Goal: Task Accomplishment & Management: Manage account settings

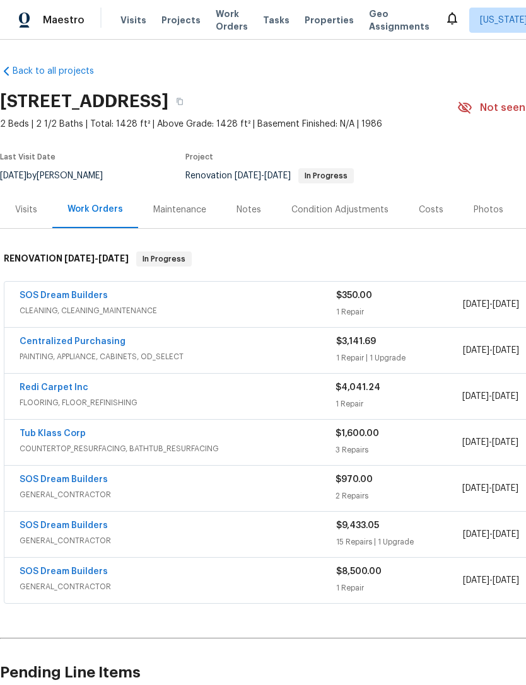
scroll to position [-1, 0]
click at [228, 28] on span "Work Orders" at bounding box center [232, 20] width 32 height 25
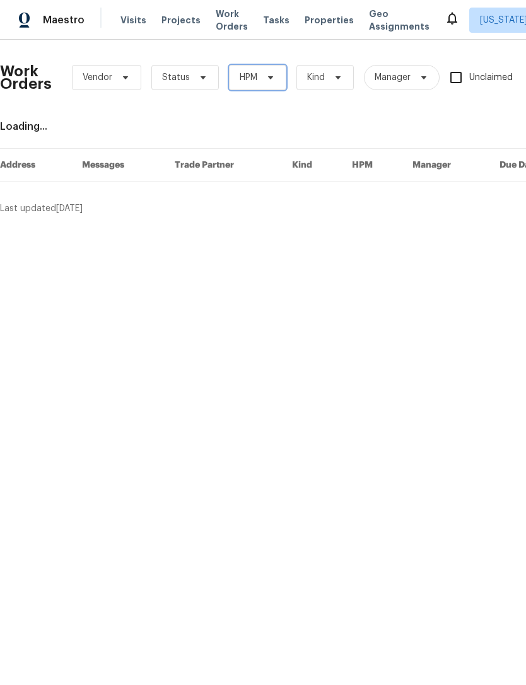
click at [277, 79] on span "HPM" at bounding box center [257, 77] width 57 height 25
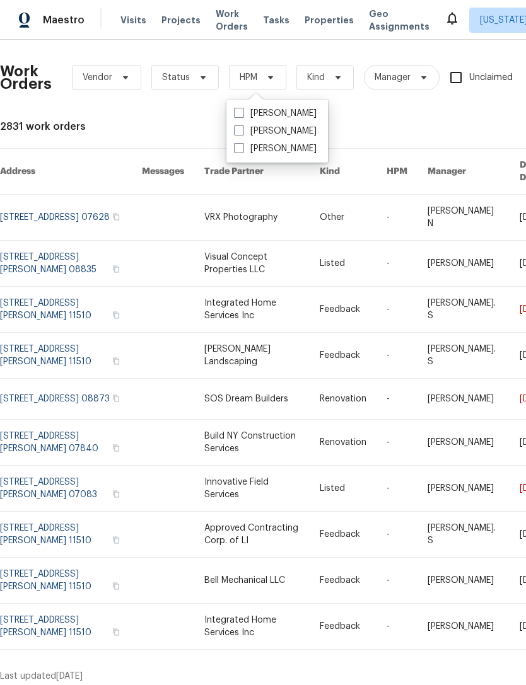
click at [264, 133] on label "[PERSON_NAME]" at bounding box center [275, 131] width 83 height 13
click at [242, 133] on input "[PERSON_NAME]" at bounding box center [238, 129] width 8 height 8
checkbox input "true"
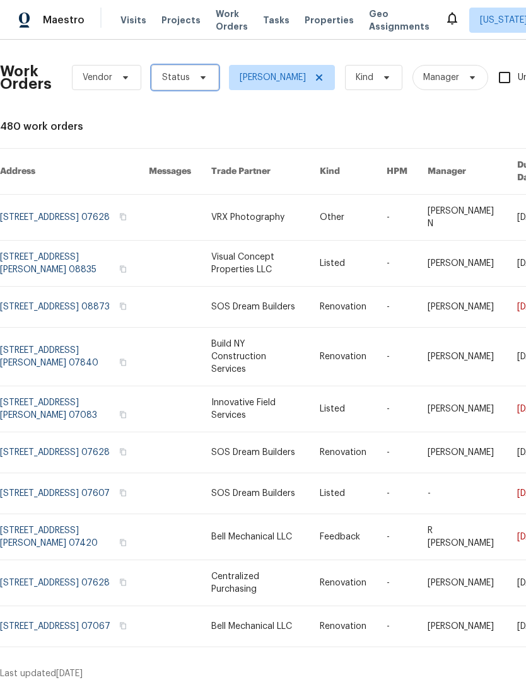
click at [209, 76] on span "Status" at bounding box center [184, 77] width 67 height 25
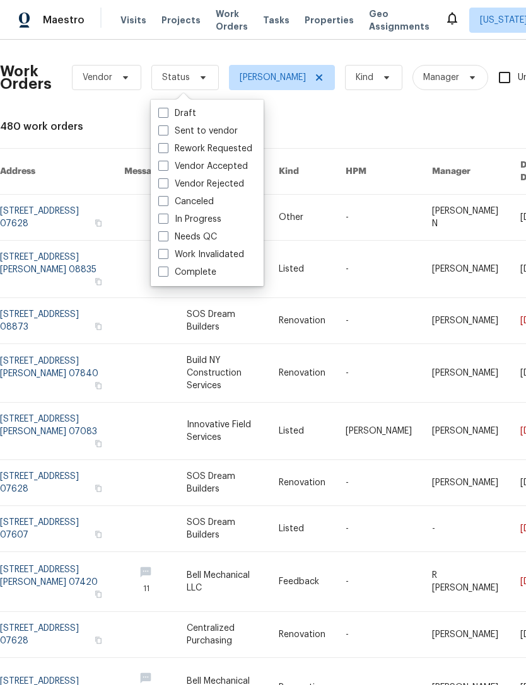
click at [216, 239] on label "Needs QC" at bounding box center [187, 237] width 59 height 13
click at [166, 239] on input "Needs QC" at bounding box center [162, 235] width 8 height 8
checkbox input "true"
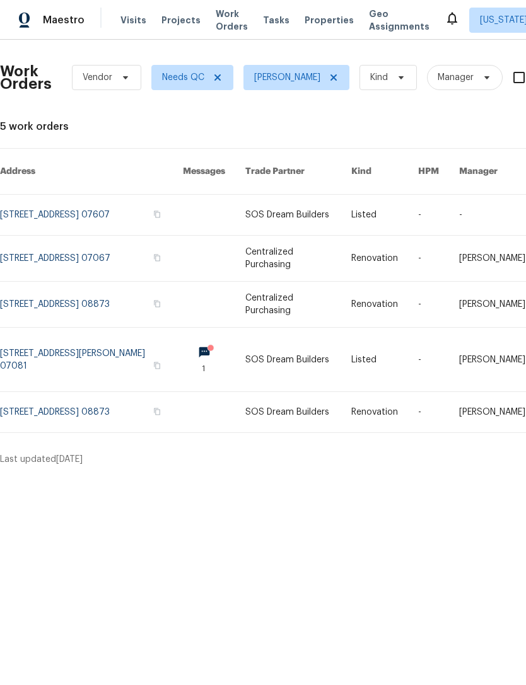
click at [103, 398] on link at bounding box center [91, 412] width 183 height 40
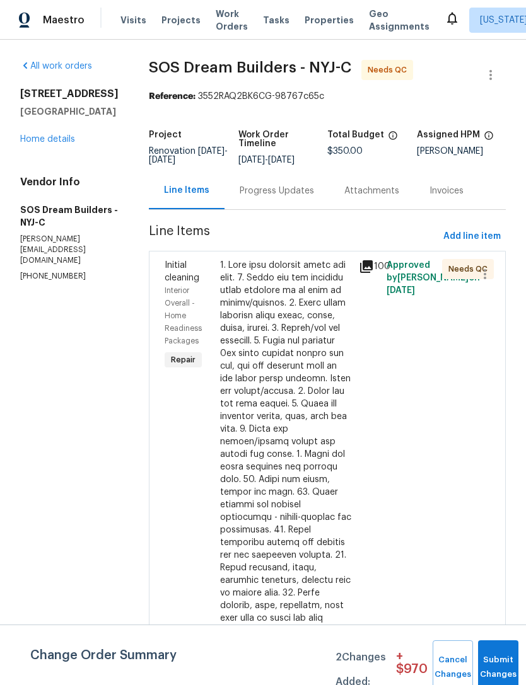
click at [319, 381] on div at bounding box center [285, 561] width 131 height 605
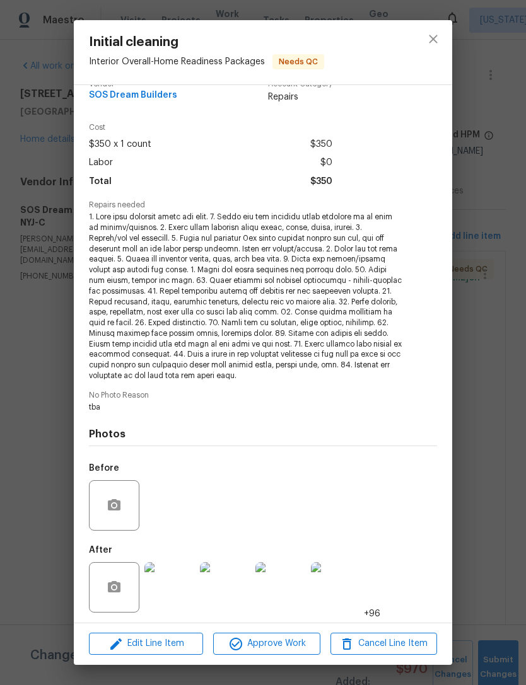
scroll to position [19, 0]
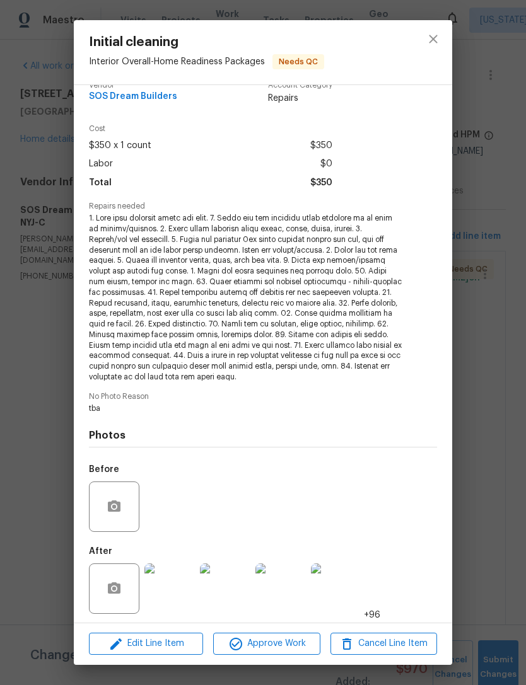
click at [169, 582] on img at bounding box center [169, 588] width 50 height 50
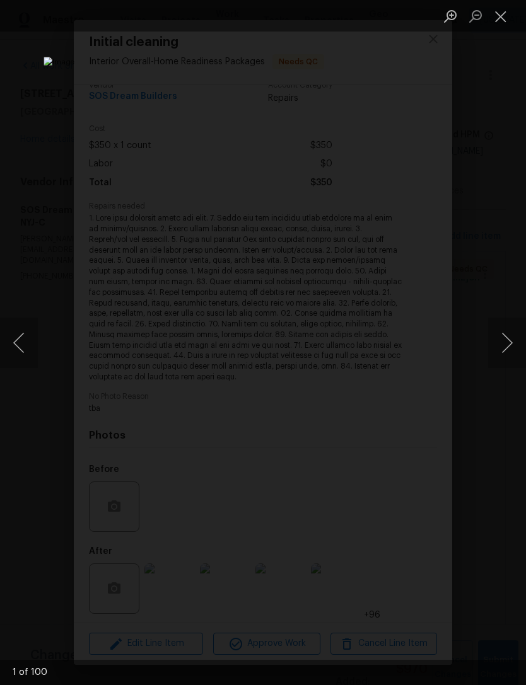
click at [503, 342] on button "Next image" at bounding box center [507, 343] width 38 height 50
click at [508, 338] on button "Next image" at bounding box center [507, 343] width 38 height 50
click at [511, 340] on button "Next image" at bounding box center [507, 343] width 38 height 50
click at [502, 344] on button "Next image" at bounding box center [507, 343] width 38 height 50
click at [505, 345] on button "Next image" at bounding box center [507, 343] width 38 height 50
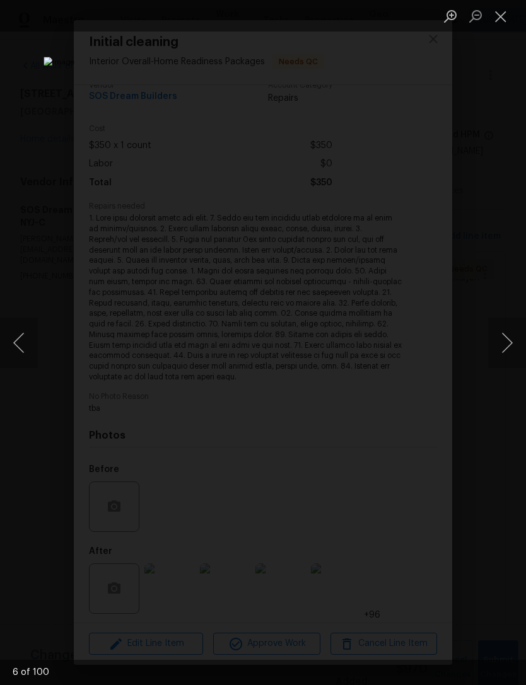
click at [510, 344] on button "Next image" at bounding box center [507, 343] width 38 height 50
click at [505, 343] on button "Next image" at bounding box center [507, 343] width 38 height 50
click at [505, 340] on button "Next image" at bounding box center [507, 343] width 38 height 50
click at [507, 338] on button "Next image" at bounding box center [507, 343] width 38 height 50
click at [518, 336] on button "Next image" at bounding box center [507, 343] width 38 height 50
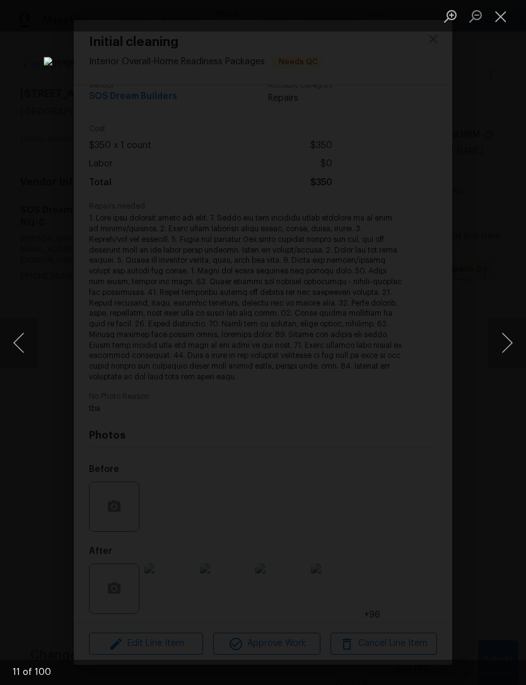
click at [511, 342] on button "Next image" at bounding box center [507, 343] width 38 height 50
click at [512, 342] on button "Next image" at bounding box center [507, 343] width 38 height 50
click at [17, 350] on button "Previous image" at bounding box center [19, 343] width 38 height 50
click at [497, 348] on button "Next image" at bounding box center [507, 343] width 38 height 50
click at [26, 352] on button "Previous image" at bounding box center [19, 343] width 38 height 50
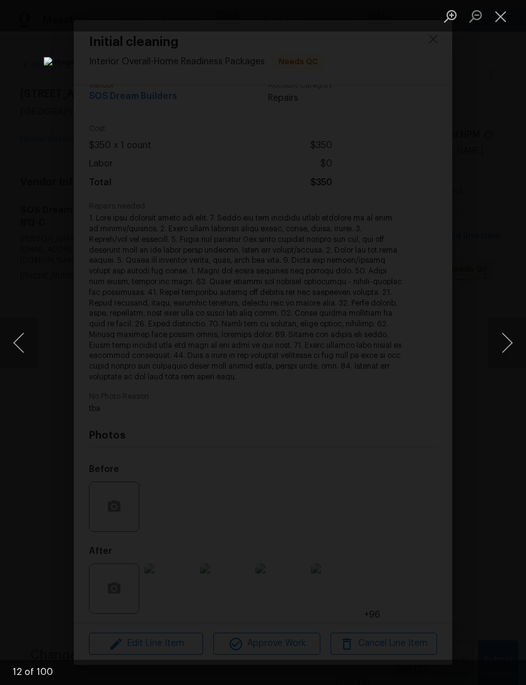
click at [503, 350] on button "Next image" at bounding box center [507, 343] width 38 height 50
click at [500, 350] on button "Next image" at bounding box center [507, 343] width 38 height 50
click at [504, 348] on button "Next image" at bounding box center [507, 343] width 38 height 50
click at [503, 348] on button "Next image" at bounding box center [507, 343] width 38 height 50
click at [503, 349] on button "Next image" at bounding box center [507, 343] width 38 height 50
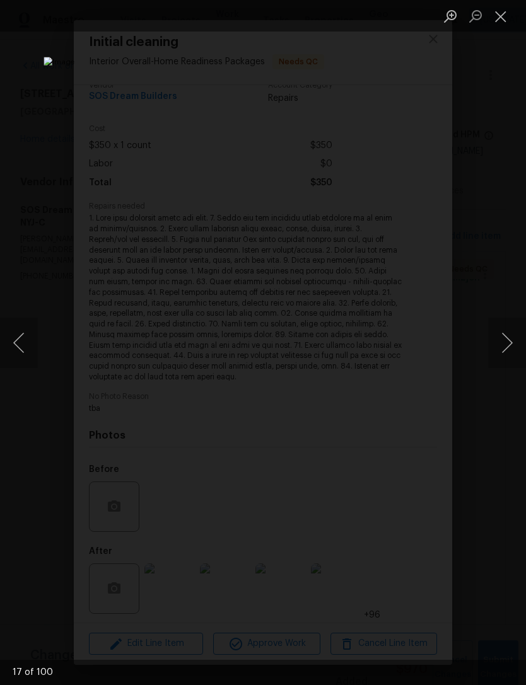
click at [502, 350] on button "Next image" at bounding box center [507, 343] width 38 height 50
click at [501, 350] on button "Next image" at bounding box center [507, 343] width 38 height 50
click at [504, 337] on button "Next image" at bounding box center [507, 343] width 38 height 50
click at [508, 346] on button "Next image" at bounding box center [507, 343] width 38 height 50
click at [509, 343] on button "Next image" at bounding box center [507, 343] width 38 height 50
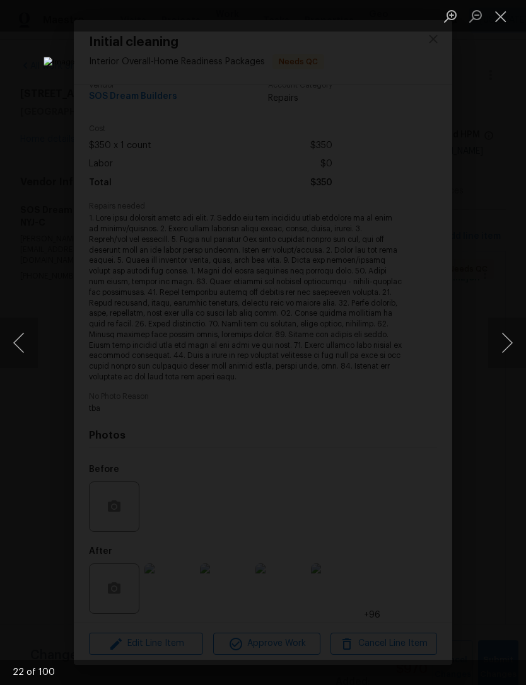
click at [508, 344] on button "Next image" at bounding box center [507, 343] width 38 height 50
click at [507, 345] on button "Next image" at bounding box center [507, 343] width 38 height 50
click at [506, 344] on button "Next image" at bounding box center [507, 343] width 38 height 50
click at [507, 344] on button "Next image" at bounding box center [507, 343] width 38 height 50
click at [506, 344] on button "Next image" at bounding box center [507, 343] width 38 height 50
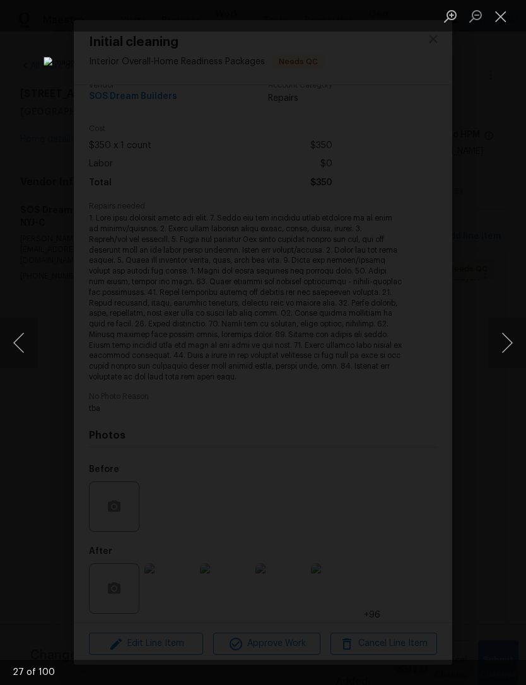
click at [14, 340] on button "Previous image" at bounding box center [19, 343] width 38 height 50
click at [507, 345] on button "Next image" at bounding box center [507, 343] width 38 height 50
click at [507, 344] on button "Next image" at bounding box center [507, 343] width 38 height 50
click at [506, 344] on button "Next image" at bounding box center [507, 343] width 38 height 50
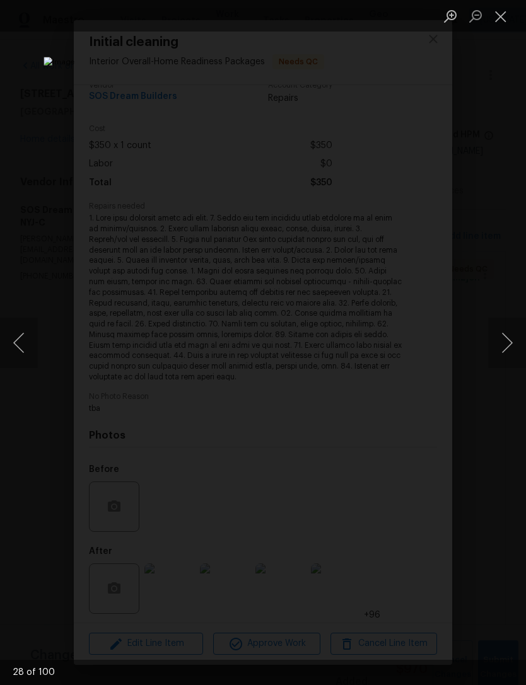
click at [507, 345] on button "Next image" at bounding box center [507, 343] width 38 height 50
click at [505, 345] on button "Next image" at bounding box center [507, 343] width 38 height 50
click at [503, 346] on button "Next image" at bounding box center [507, 343] width 38 height 50
click at [505, 345] on button "Next image" at bounding box center [507, 343] width 38 height 50
click at [504, 345] on button "Next image" at bounding box center [507, 343] width 38 height 50
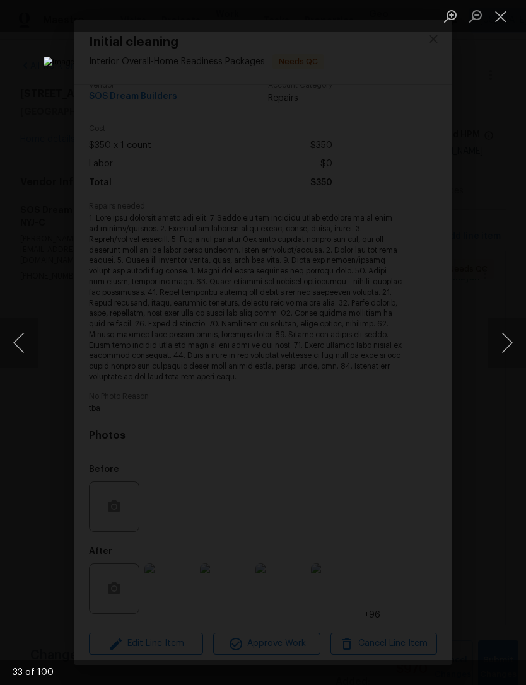
click at [504, 345] on button "Next image" at bounding box center [507, 343] width 38 height 50
click at [505, 344] on button "Next image" at bounding box center [507, 343] width 38 height 50
click at [503, 346] on button "Next image" at bounding box center [507, 343] width 38 height 50
click at [502, 345] on button "Next image" at bounding box center [507, 343] width 38 height 50
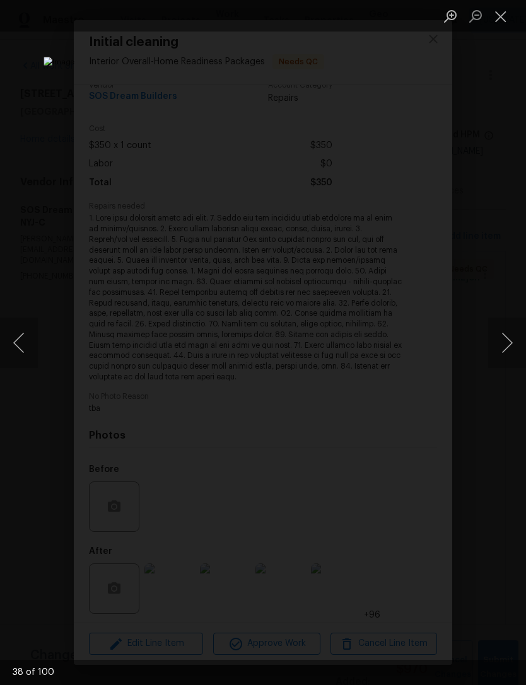
click at [500, 346] on button "Next image" at bounding box center [507, 343] width 38 height 50
click at [498, 348] on button "Next image" at bounding box center [507, 343] width 38 height 50
click at [497, 348] on button "Next image" at bounding box center [507, 343] width 38 height 50
click at [497, 347] on button "Next image" at bounding box center [507, 343] width 38 height 50
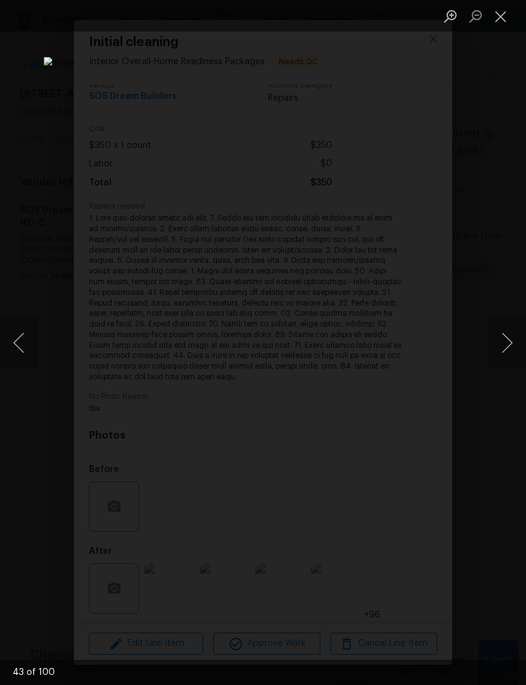
click at [30, 330] on button "Previous image" at bounding box center [19, 343] width 38 height 50
click at [495, 350] on button "Next image" at bounding box center [507, 343] width 38 height 50
click at [497, 348] on button "Next image" at bounding box center [507, 343] width 38 height 50
click at [496, 348] on button "Next image" at bounding box center [507, 343] width 38 height 50
click at [495, 348] on button "Next image" at bounding box center [507, 343] width 38 height 50
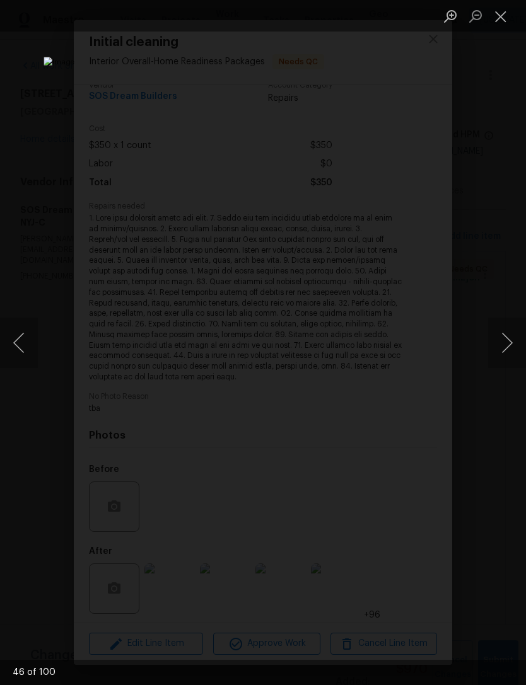
click at [495, 348] on button "Next image" at bounding box center [507, 343] width 38 height 50
click at [495, 347] on button "Next image" at bounding box center [507, 343] width 38 height 50
click at [495, 348] on button "Next image" at bounding box center [507, 343] width 38 height 50
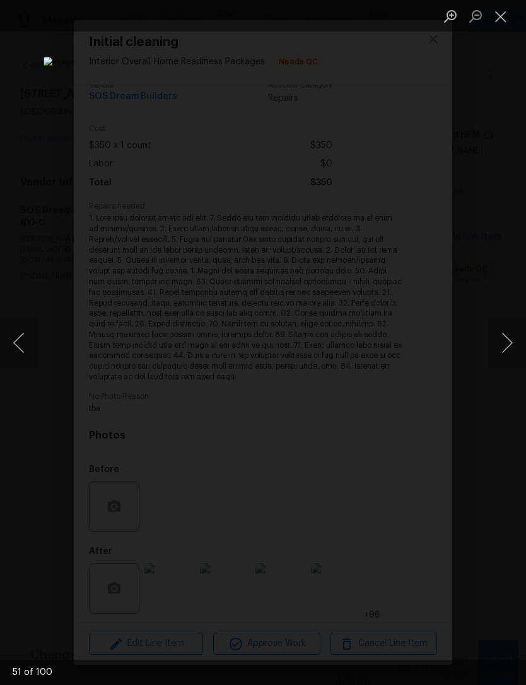
click at [495, 348] on button "Next image" at bounding box center [507, 343] width 38 height 50
click at [497, 346] on button "Next image" at bounding box center [507, 343] width 38 height 50
click at [495, 347] on button "Next image" at bounding box center [507, 343] width 38 height 50
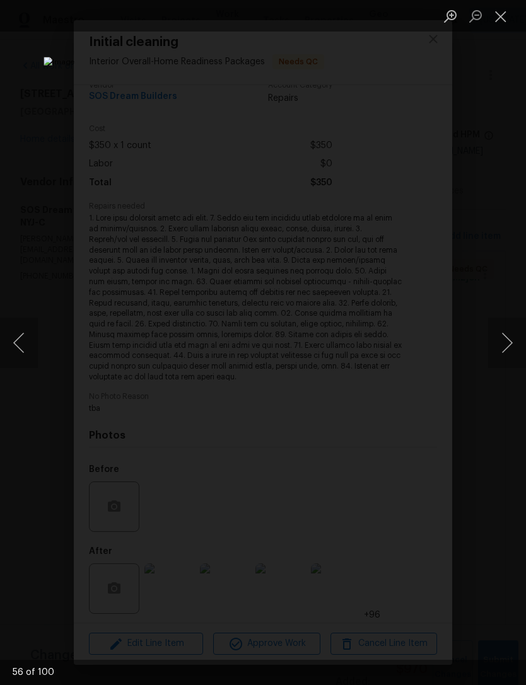
click at [495, 347] on button "Next image" at bounding box center [507, 343] width 38 height 50
click at [496, 347] on button "Next image" at bounding box center [507, 343] width 38 height 50
click at [7, 330] on button "Previous image" at bounding box center [19, 343] width 38 height 50
click at [497, 347] on button "Next image" at bounding box center [507, 343] width 38 height 50
click at [495, 347] on button "Next image" at bounding box center [507, 343] width 38 height 50
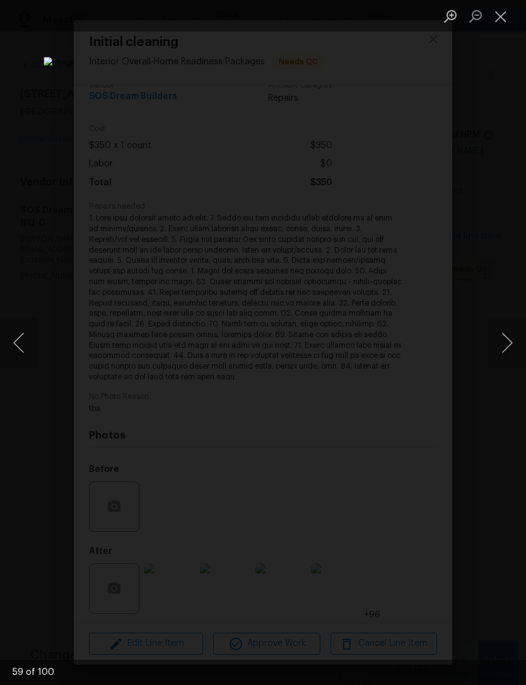
click at [495, 347] on button "Next image" at bounding box center [507, 343] width 38 height 50
click at [496, 346] on button "Next image" at bounding box center [507, 343] width 38 height 50
click at [495, 347] on button "Next image" at bounding box center [507, 343] width 38 height 50
click at [496, 346] on button "Next image" at bounding box center [507, 343] width 38 height 50
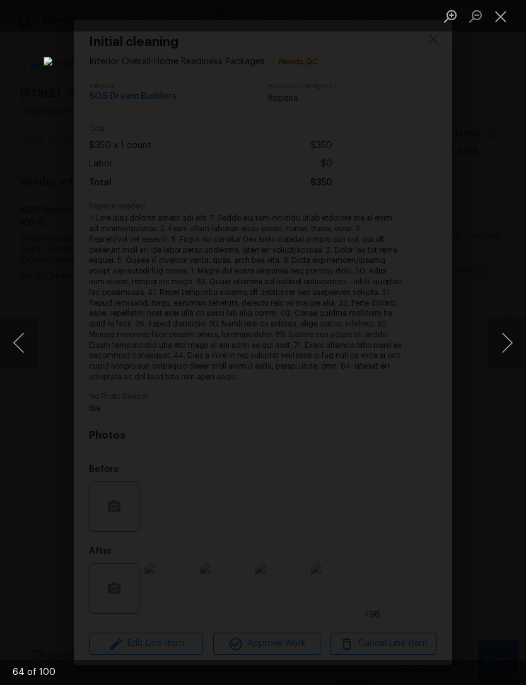
click at [495, 346] on button "Next image" at bounding box center [507, 343] width 38 height 50
click at [497, 345] on button "Next image" at bounding box center [507, 343] width 38 height 50
click at [497, 346] on button "Next image" at bounding box center [507, 343] width 38 height 50
click at [497, 345] on button "Next image" at bounding box center [507, 343] width 38 height 50
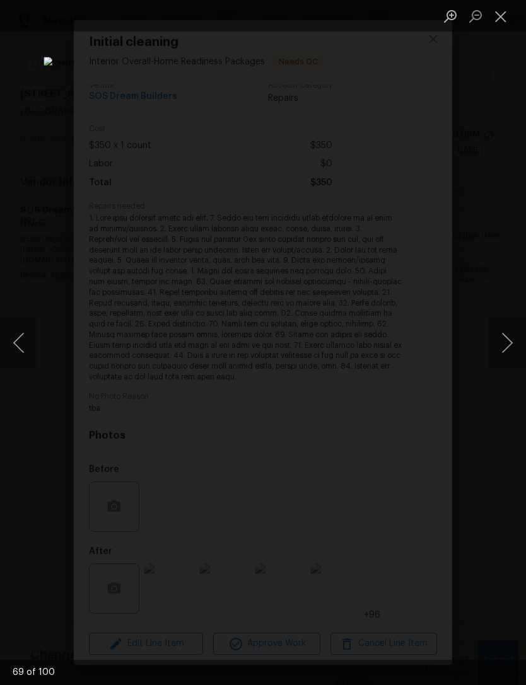
click at [495, 347] on button "Next image" at bounding box center [507, 343] width 38 height 50
click at [496, 346] on button "Next image" at bounding box center [507, 343] width 38 height 50
click at [495, 346] on button "Next image" at bounding box center [507, 343] width 38 height 50
click at [497, 345] on button "Next image" at bounding box center [507, 343] width 38 height 50
click at [496, 345] on button "Next image" at bounding box center [507, 343] width 38 height 50
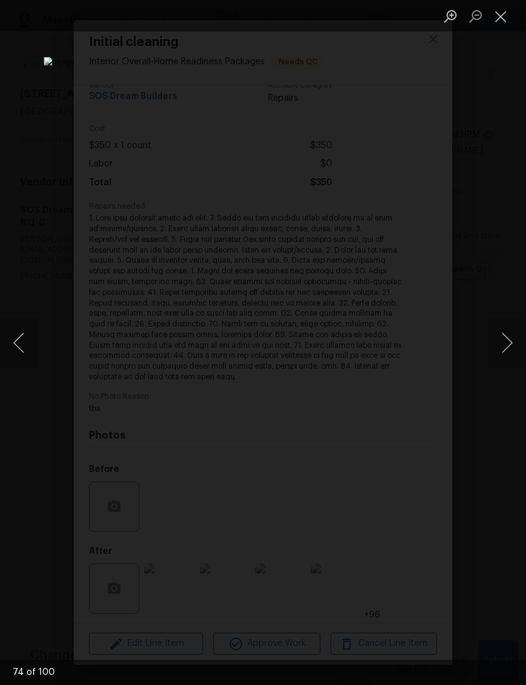
click at [496, 345] on button "Next image" at bounding box center [507, 343] width 38 height 50
click at [497, 345] on button "Next image" at bounding box center [507, 343] width 38 height 50
click at [496, 345] on button "Next image" at bounding box center [507, 343] width 38 height 50
click at [495, 345] on button "Next image" at bounding box center [507, 343] width 38 height 50
click at [496, 345] on button "Next image" at bounding box center [507, 343] width 38 height 50
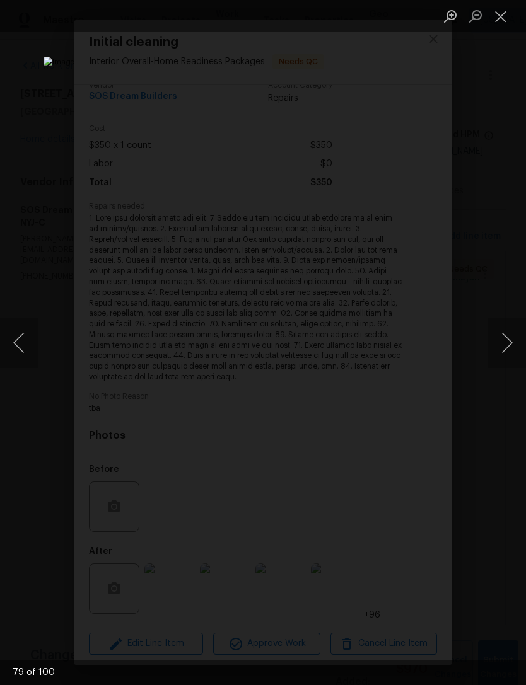
click at [496, 345] on button "Next image" at bounding box center [507, 343] width 38 height 50
click at [497, 355] on button "Next image" at bounding box center [507, 343] width 38 height 50
click at [500, 14] on button "Close lightbox" at bounding box center [500, 16] width 25 height 22
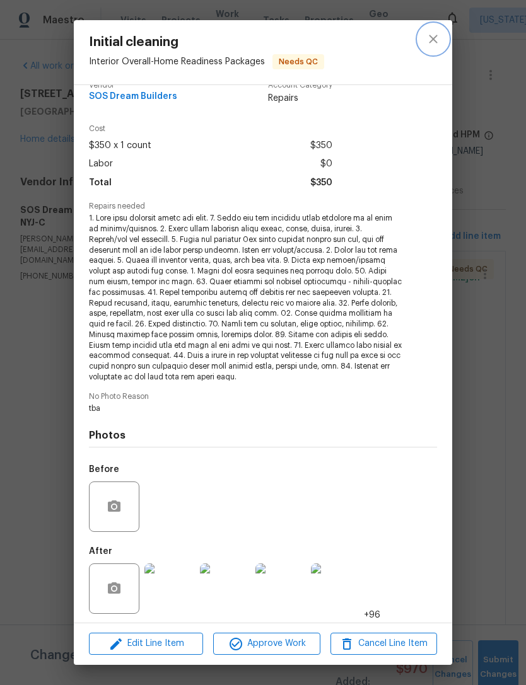
click at [437, 42] on icon "close" at bounding box center [432, 39] width 15 height 15
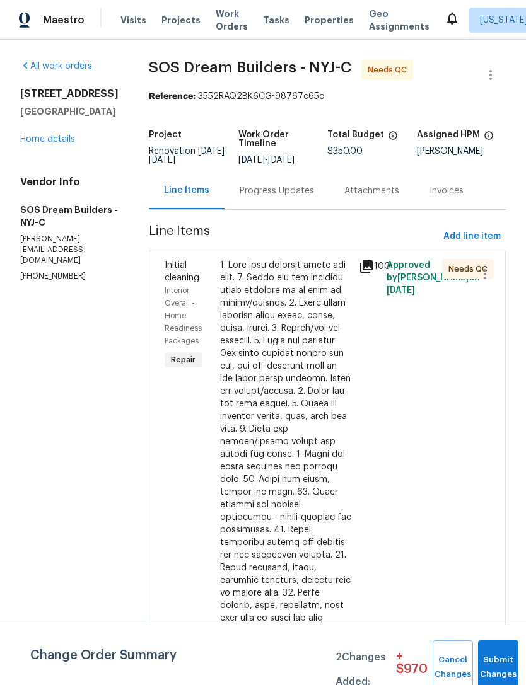
click at [71, 139] on link "Home details" at bounding box center [47, 139] width 55 height 9
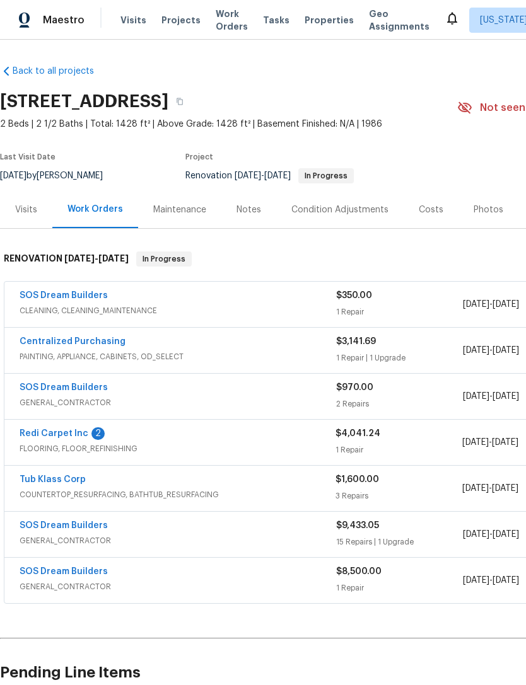
click at [67, 436] on link "Redi Carpet Inc" at bounding box center [54, 433] width 69 height 9
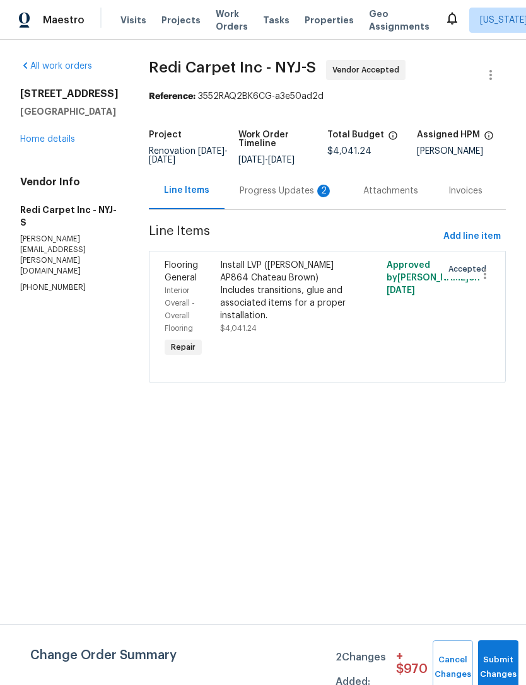
click at [325, 197] on div "Progress Updates 2" at bounding box center [285, 191] width 93 height 13
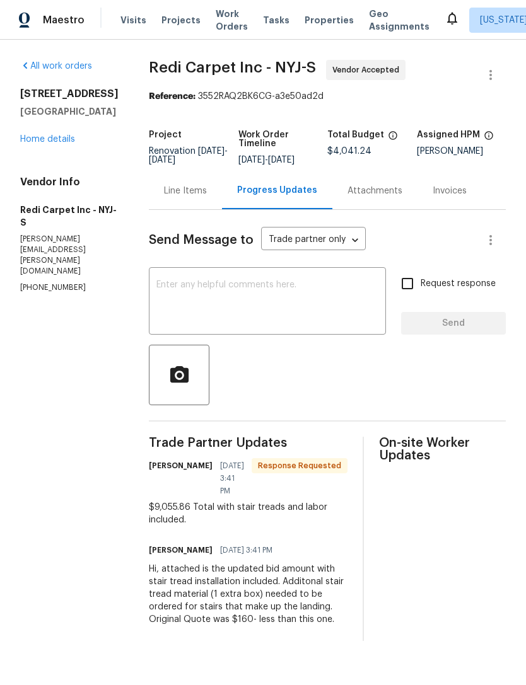
click at [207, 195] on div "Line Items" at bounding box center [185, 191] width 43 height 13
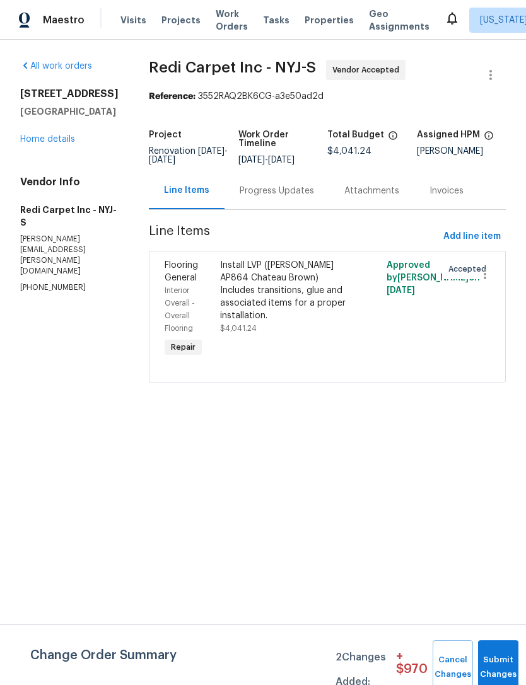
click at [337, 306] on div "Install LVP (Knighton AP864 Chateau Brown) Includes transitions, glue and assoc…" at bounding box center [285, 290] width 131 height 63
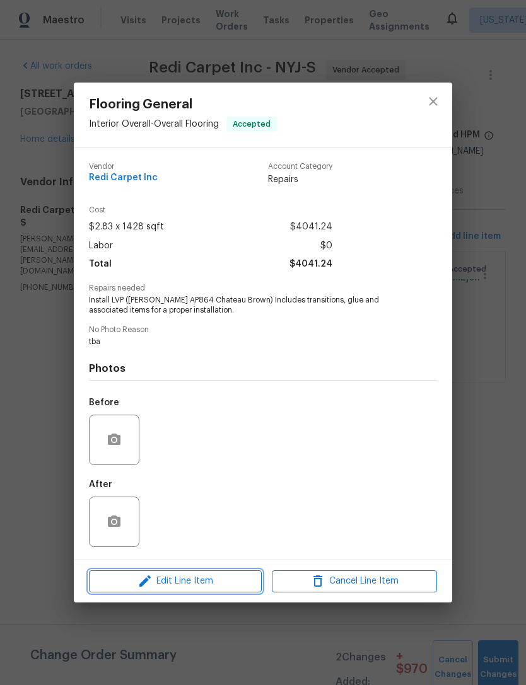
click at [231, 580] on span "Edit Line Item" at bounding box center [175, 581] width 165 height 16
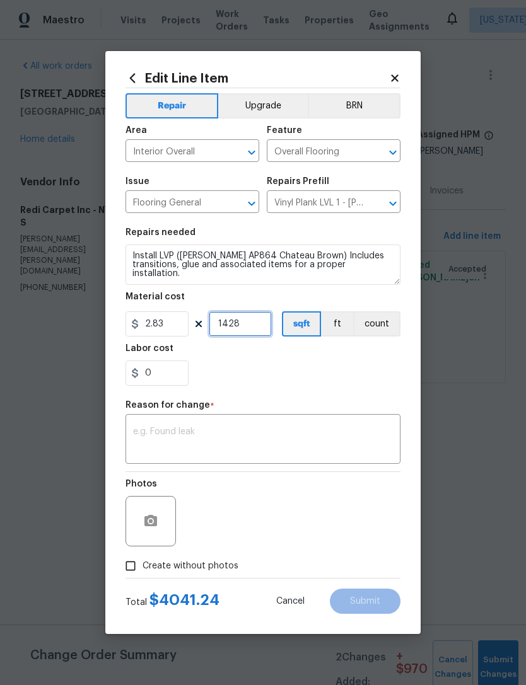
click at [237, 328] on input "1428" at bounding box center [240, 323] width 63 height 25
type input "1"
click at [170, 326] on input "2.83" at bounding box center [156, 323] width 63 height 25
type input "9055.86"
click at [314, 436] on textarea at bounding box center [263, 440] width 260 height 26
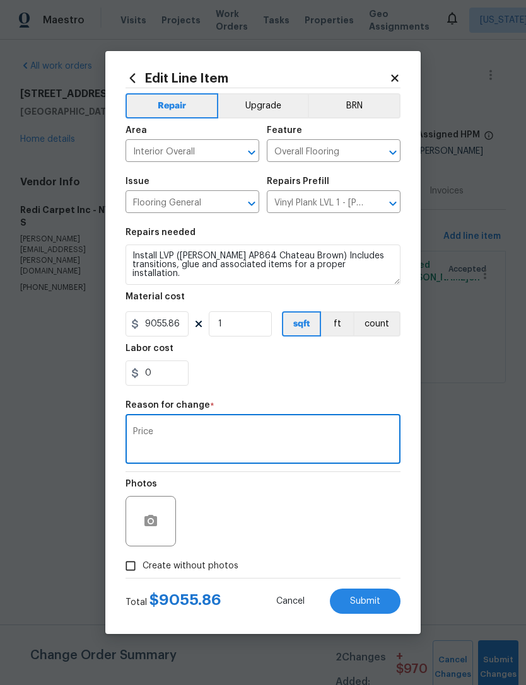
type textarea "Price"
click at [330, 360] on div "Labor cost" at bounding box center [262, 352] width 275 height 16
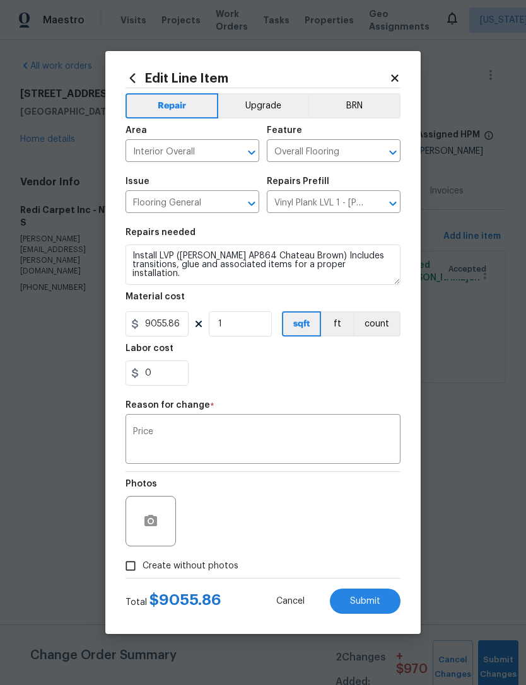
click at [368, 605] on span "Submit" at bounding box center [365, 601] width 30 height 9
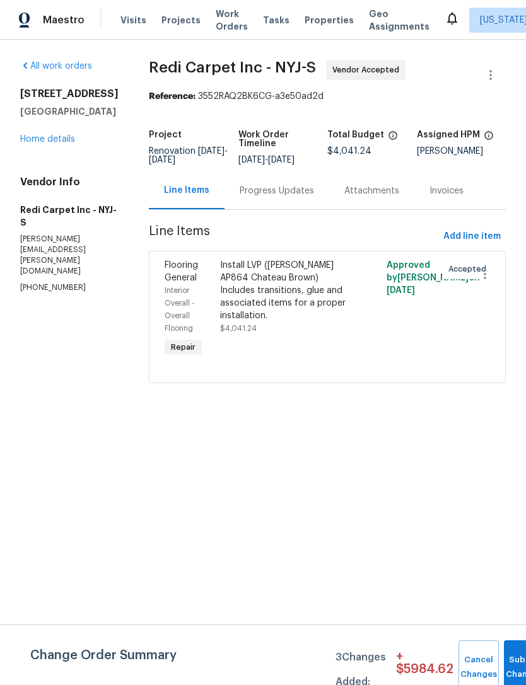
click at [321, 318] on div "Install LVP (Knighton AP864 Chateau Brown) Includes transitions, glue and assoc…" at bounding box center [285, 290] width 131 height 63
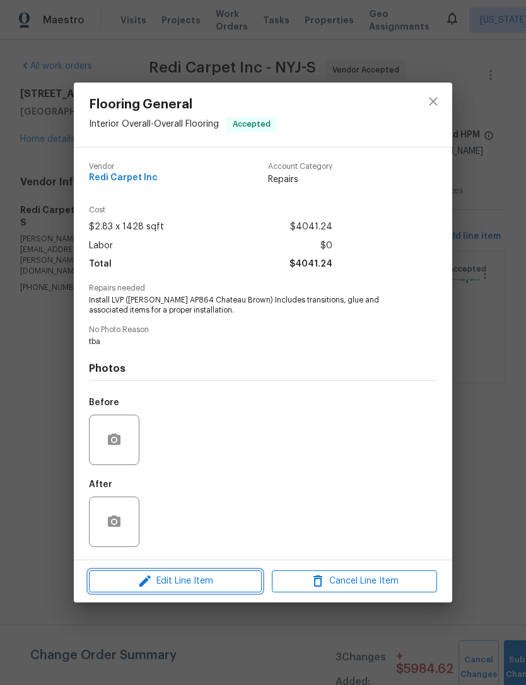
click at [246, 577] on span "Edit Line Item" at bounding box center [175, 581] width 165 height 16
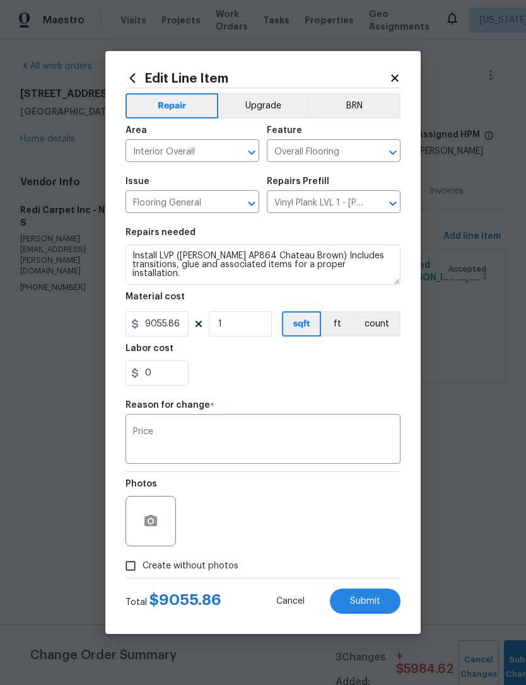
click at [455, 395] on body "Maestro Visits Projects Work Orders Tasks Properties Geo Assignments New York N…" at bounding box center [263, 209] width 526 height 418
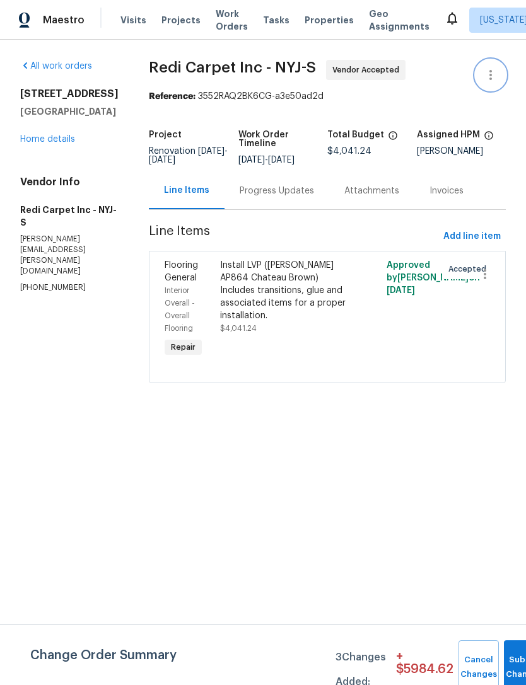
click at [492, 81] on icon "button" at bounding box center [490, 74] width 15 height 15
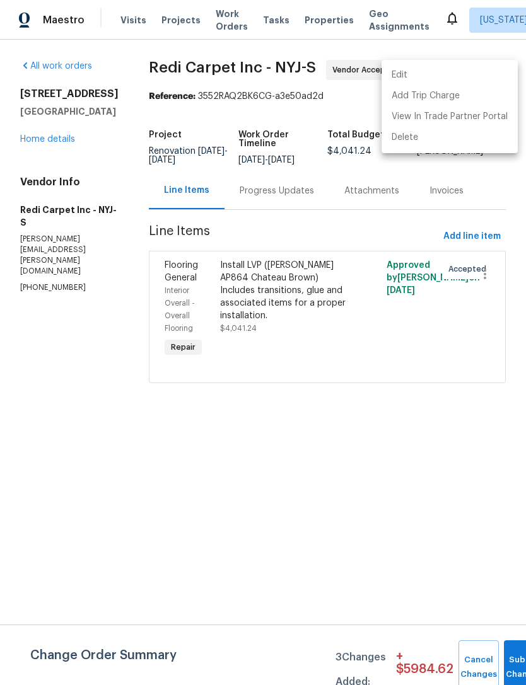
click at [474, 76] on li "Edit" at bounding box center [449, 75] width 136 height 21
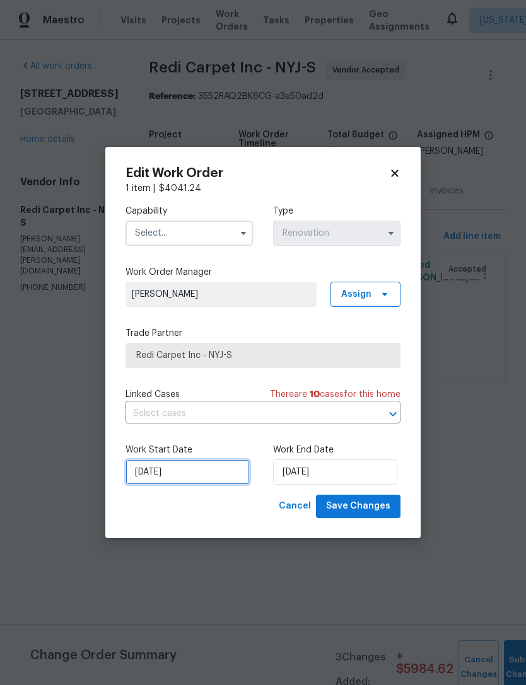
click at [167, 473] on input "9/17/2025" at bounding box center [187, 471] width 124 height 25
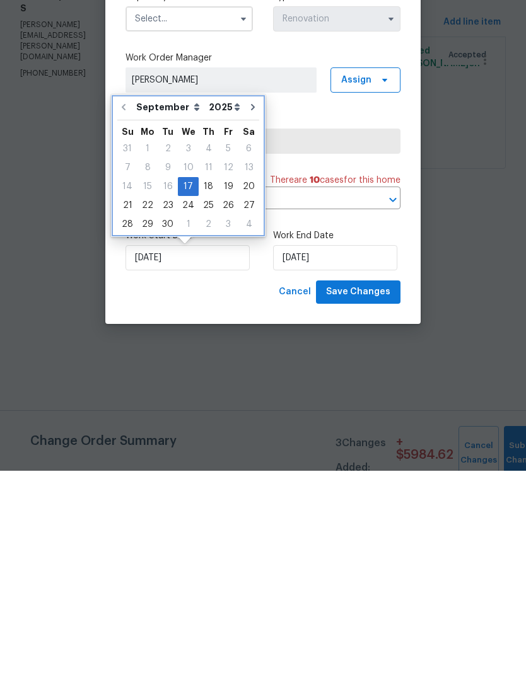
click at [250, 316] on icon "Go to next month" at bounding box center [253, 321] width 10 height 10
type input "10/17/2025"
select select "9"
type input "10/17/2025"
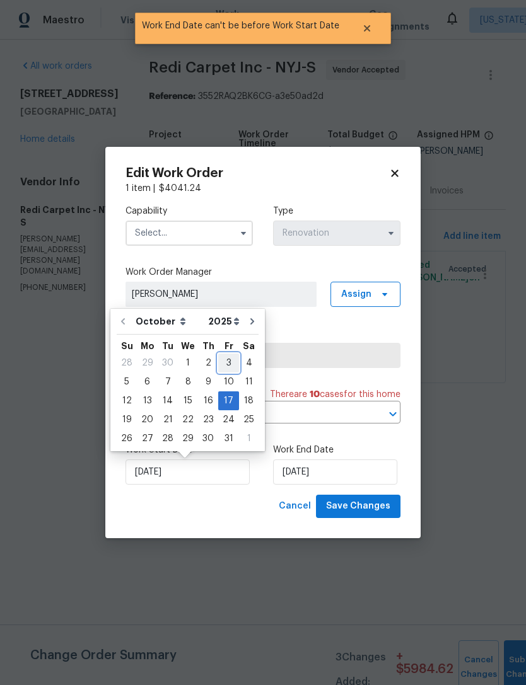
click at [224, 357] on div "3" at bounding box center [228, 363] width 21 height 18
type input "10/3/2025"
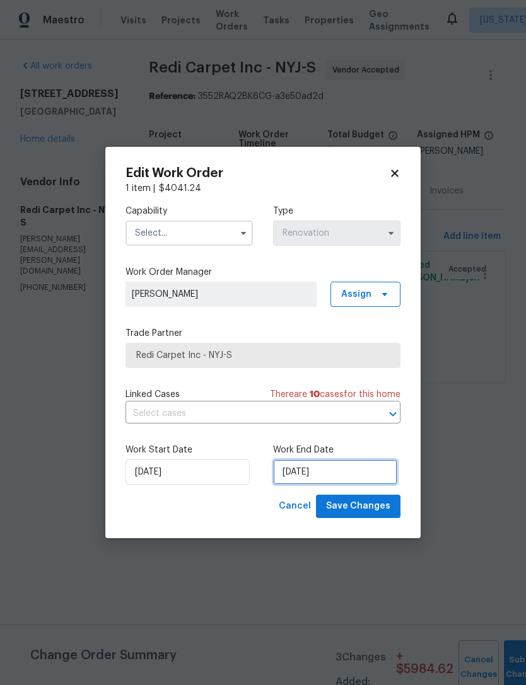
click at [298, 476] on input "10/17/2025" at bounding box center [335, 471] width 124 height 25
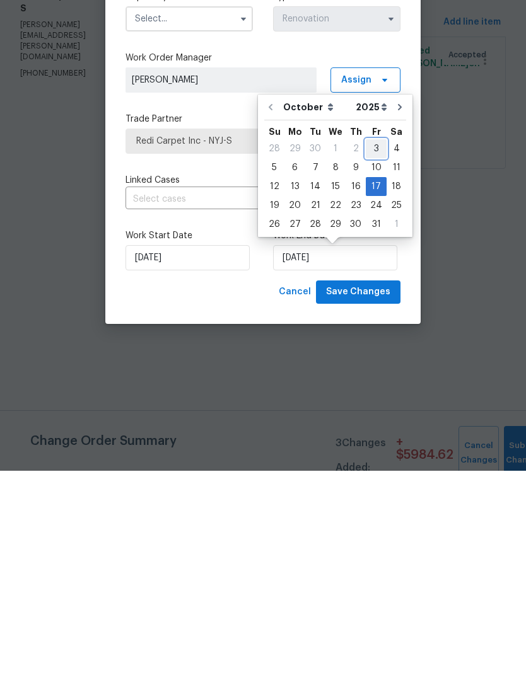
click at [372, 354] on div "3" at bounding box center [375, 363] width 21 height 18
type input "10/3/2025"
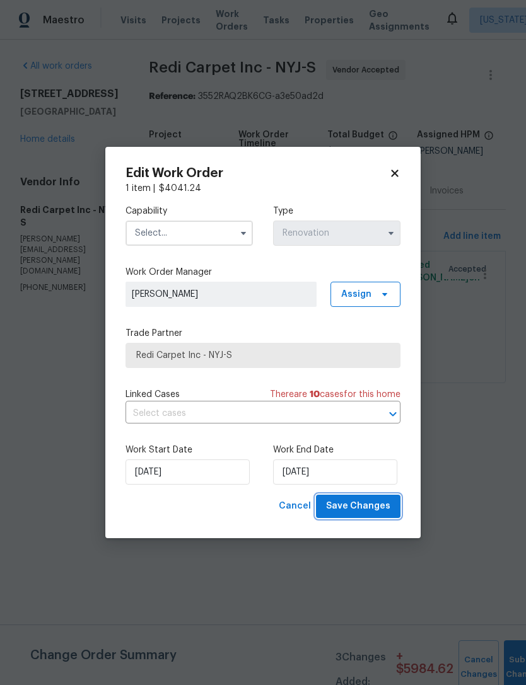
click at [372, 501] on span "Save Changes" at bounding box center [358, 506] width 64 height 16
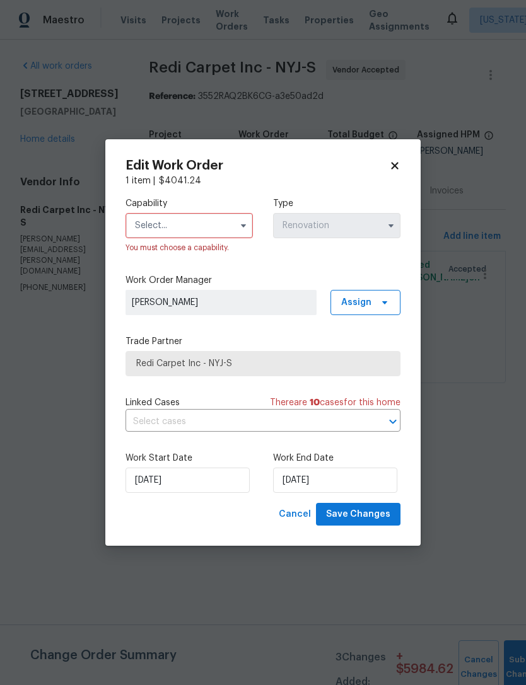
click at [230, 222] on input "text" at bounding box center [188, 225] width 127 height 25
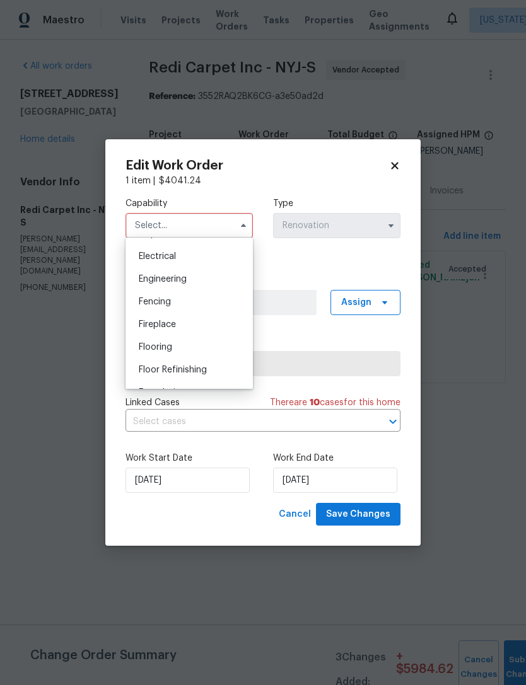
scroll to position [426, 0]
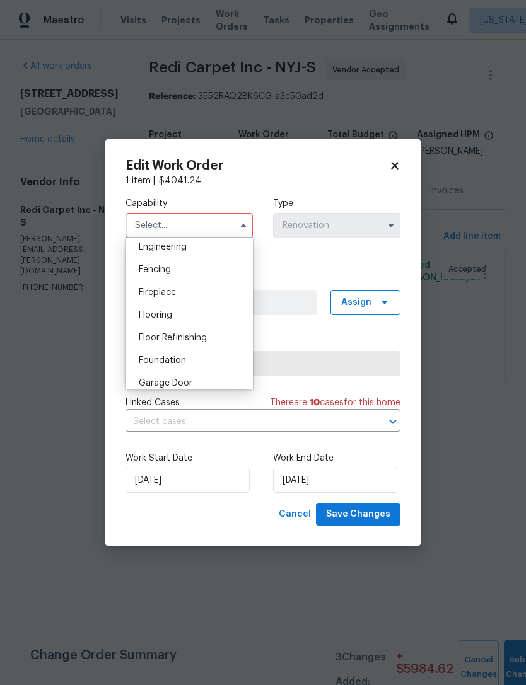
click at [215, 317] on div "Flooring" at bounding box center [189, 315] width 121 height 23
type input "Flooring"
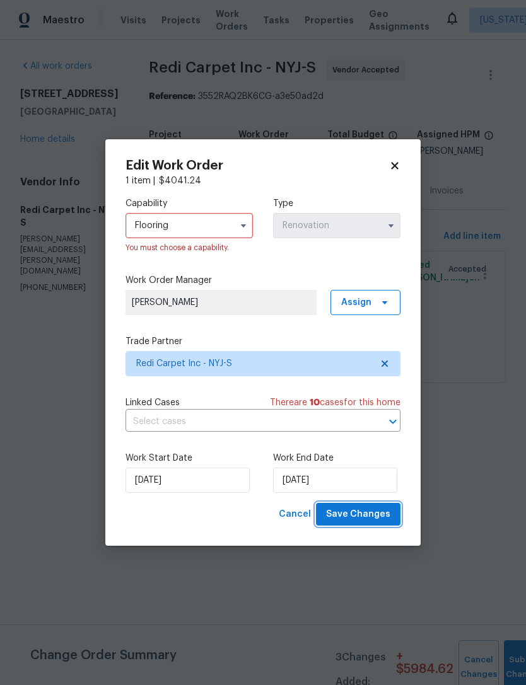
click at [376, 510] on span "Save Changes" at bounding box center [358, 515] width 64 height 16
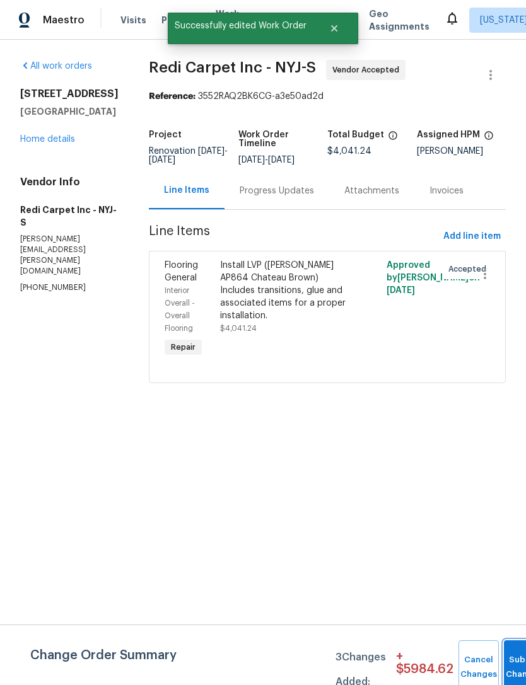
click at [515, 652] on button "Submit Changes" at bounding box center [523, 667] width 40 height 54
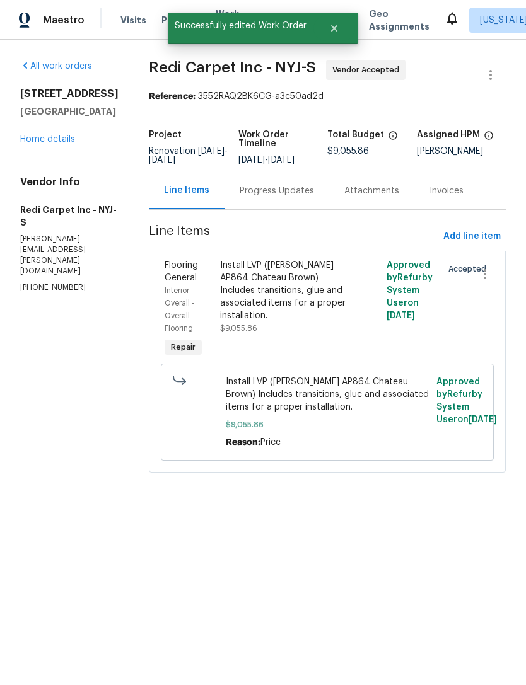
click at [74, 141] on link "Home details" at bounding box center [47, 139] width 55 height 9
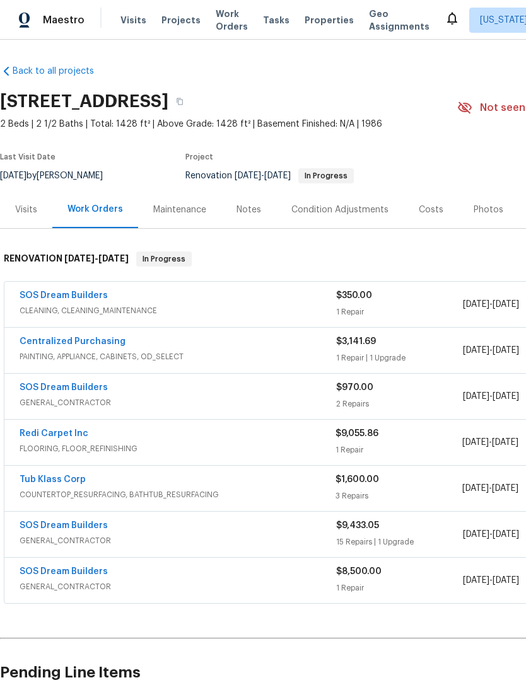
click at [317, 23] on span "Properties" at bounding box center [328, 20] width 49 height 13
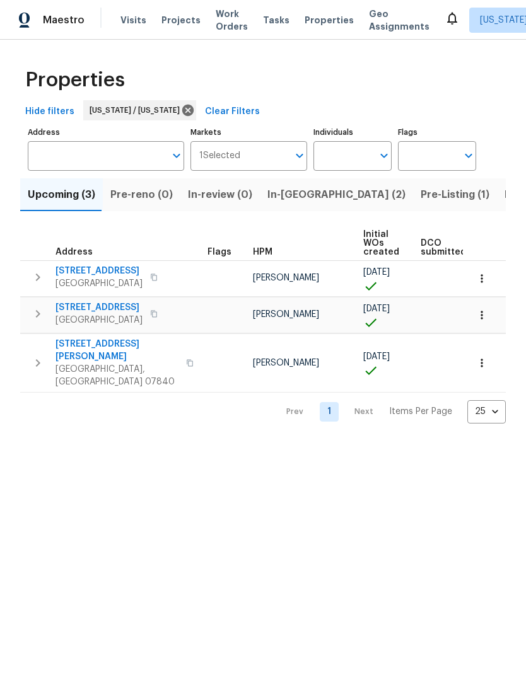
click at [294, 200] on span "In-[GEOGRAPHIC_DATA] (2)" at bounding box center [336, 195] width 138 height 18
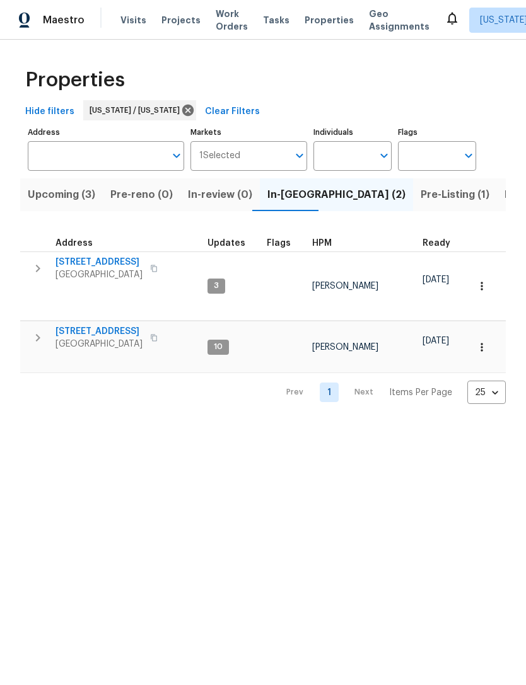
click at [94, 325] on span "[STREET_ADDRESS]" at bounding box center [98, 331] width 87 height 13
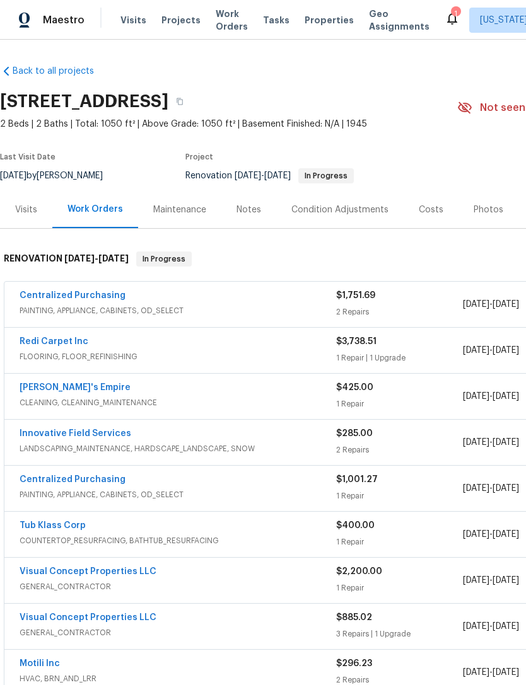
click at [29, 211] on div "Visits" at bounding box center [26, 210] width 22 height 13
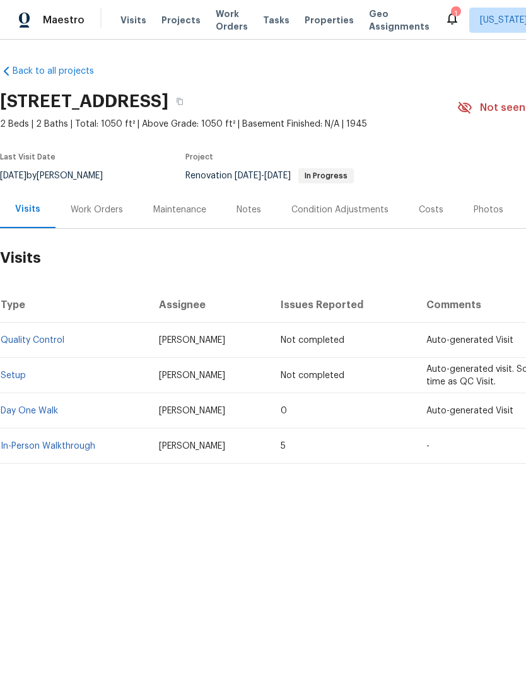
click at [184, 224] on div "Maintenance" at bounding box center [179, 209] width 83 height 37
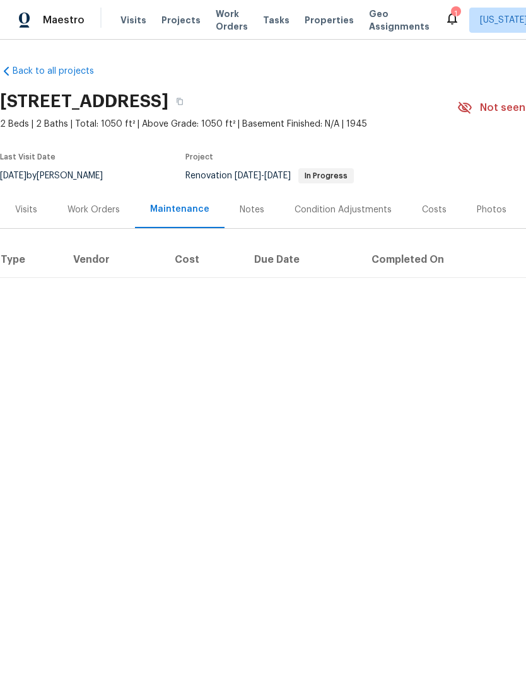
click at [108, 216] on div "Work Orders" at bounding box center [93, 210] width 52 height 13
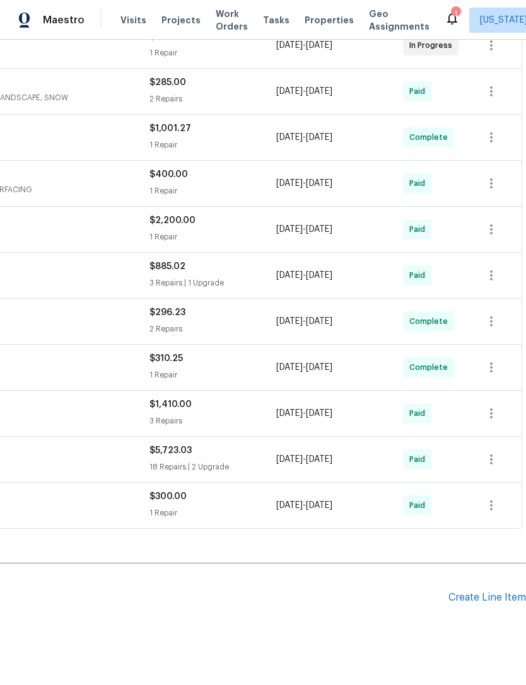
scroll to position [350, 187]
click at [480, 592] on div "Create Line Item" at bounding box center [487, 598] width 78 height 12
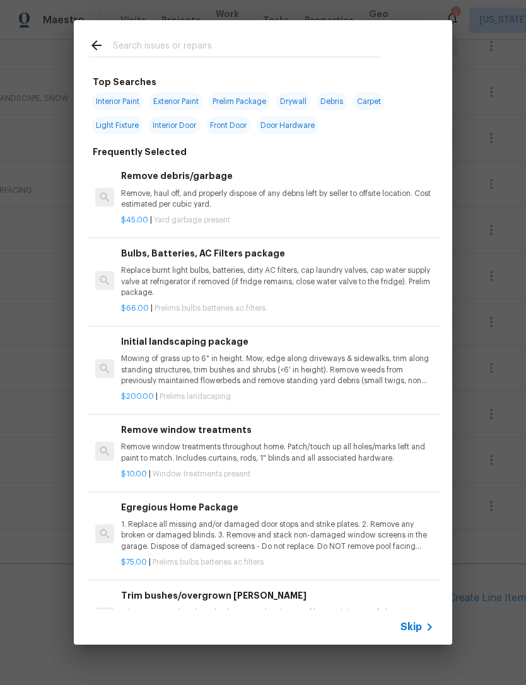
click at [330, 42] on input "text" at bounding box center [246, 47] width 267 height 19
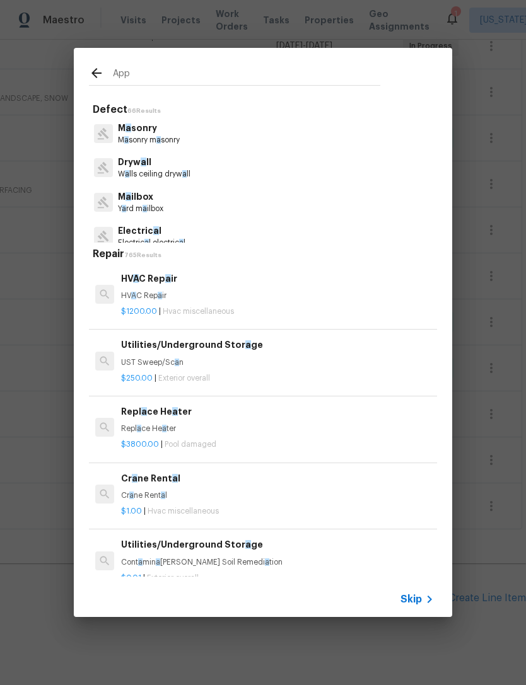
type input "Appl"
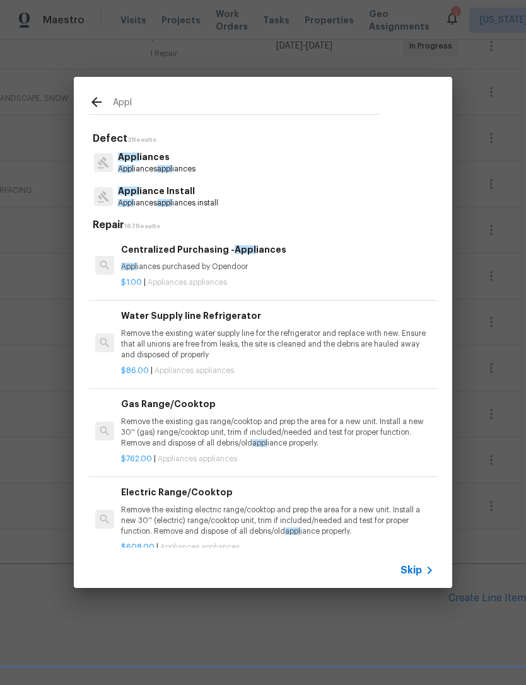
click at [188, 200] on p "Appl iances appl iances install" at bounding box center [168, 203] width 100 height 11
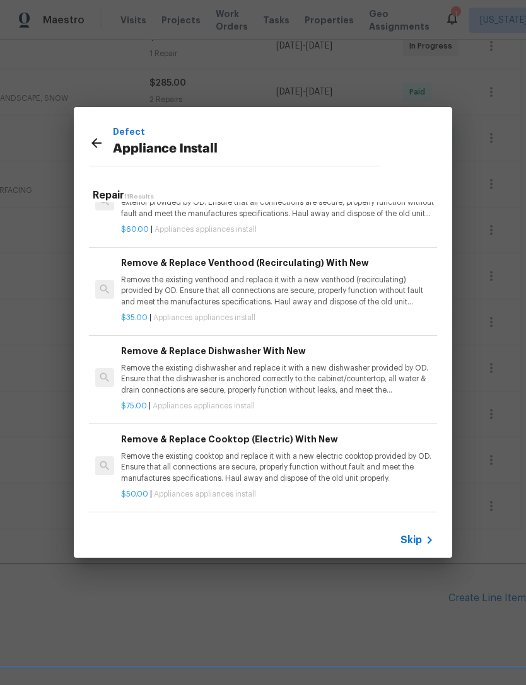
scroll to position [133, 0]
click at [289, 369] on p "Remove the existing dishwasher and replace it with a new dishwasher provided by…" at bounding box center [277, 379] width 313 height 32
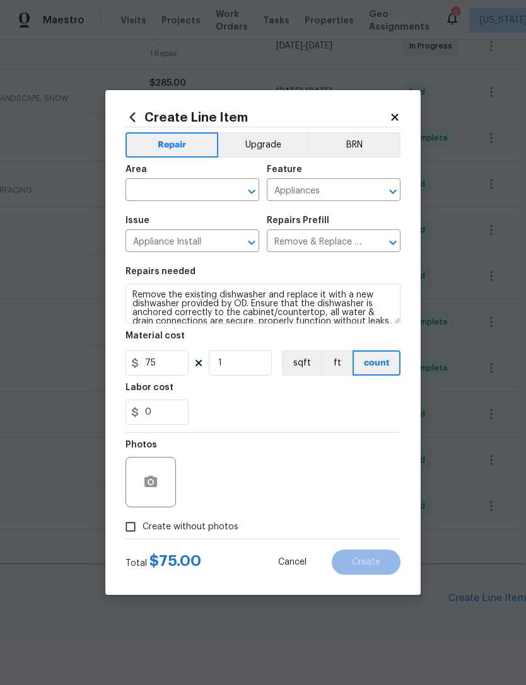
click at [199, 185] on input "text" at bounding box center [174, 191] width 98 height 20
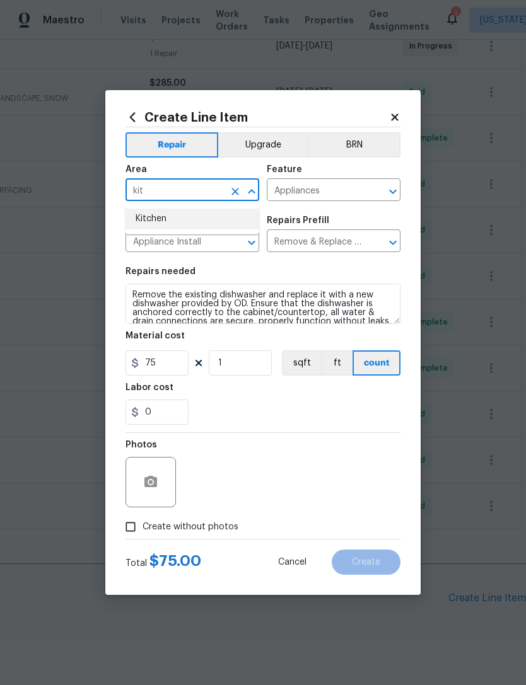
click at [202, 223] on li "Kitchen" at bounding box center [192, 219] width 134 height 21
type input "Kitchen"
click at [340, 414] on div "0" at bounding box center [262, 412] width 275 height 25
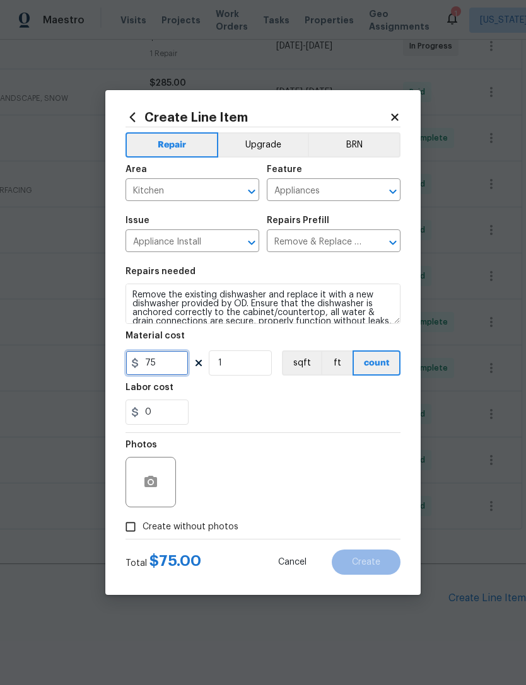
click at [168, 360] on input "75" at bounding box center [156, 362] width 63 height 25
click at [168, 359] on input "75" at bounding box center [156, 362] width 63 height 25
click at [152, 368] on input "75" at bounding box center [156, 362] width 63 height 25
click at [151, 368] on input "75" at bounding box center [156, 362] width 63 height 25
type input "115"
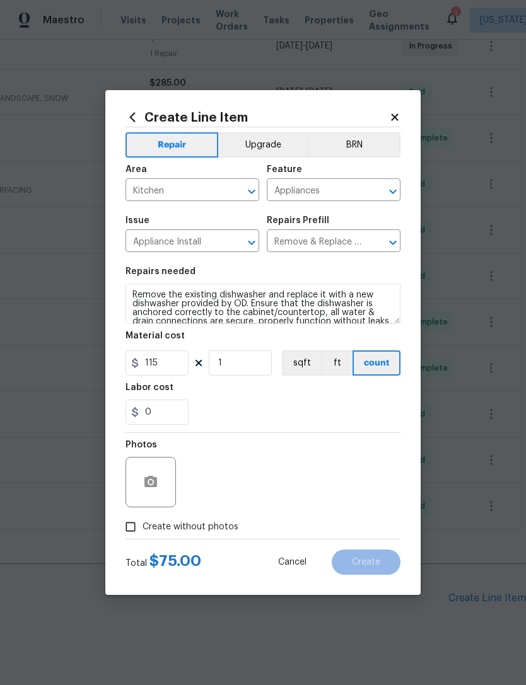
click at [280, 398] on div "Labor cost" at bounding box center [262, 391] width 275 height 16
click at [227, 528] on span "Create without photos" at bounding box center [190, 527] width 96 height 13
click at [142, 528] on input "Create without photos" at bounding box center [130, 527] width 24 height 24
checkbox input "true"
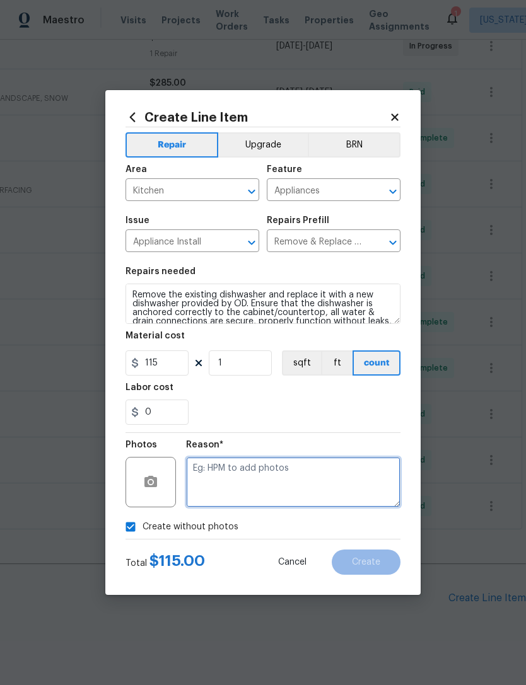
click at [279, 487] on textarea at bounding box center [293, 482] width 214 height 50
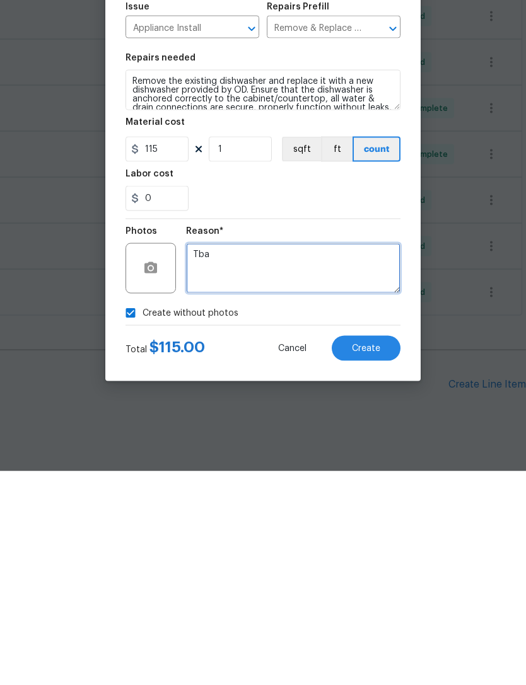
type textarea "Tba"
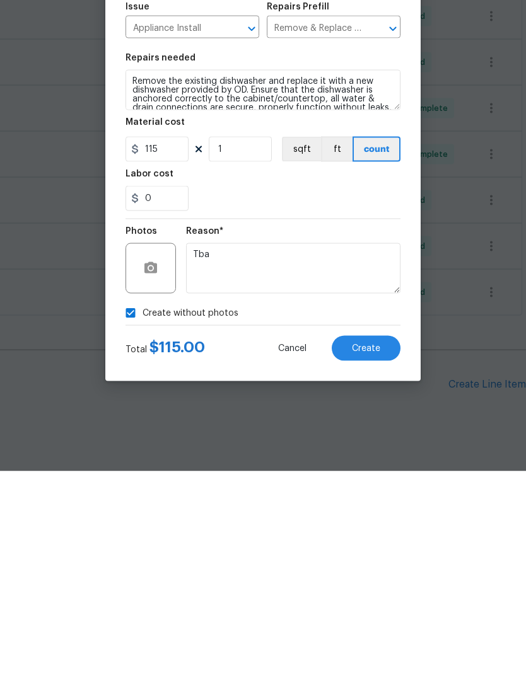
click at [376, 539] on div "Total $ 115.00 Cancel Create" at bounding box center [262, 556] width 275 height 35
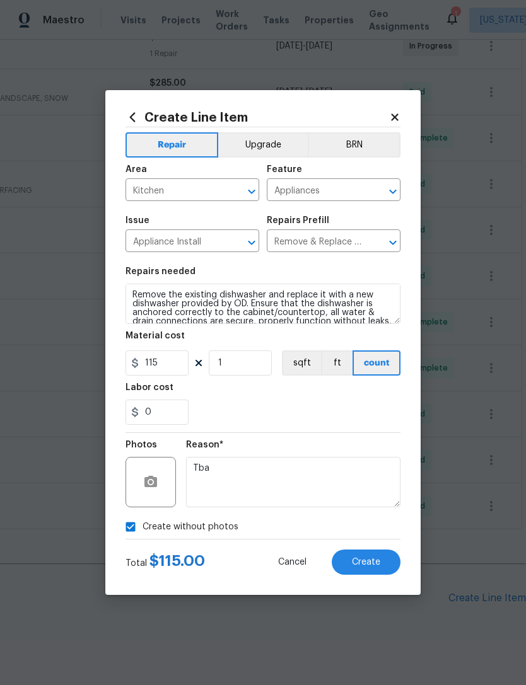
click at [374, 562] on span "Create" at bounding box center [366, 562] width 28 height 9
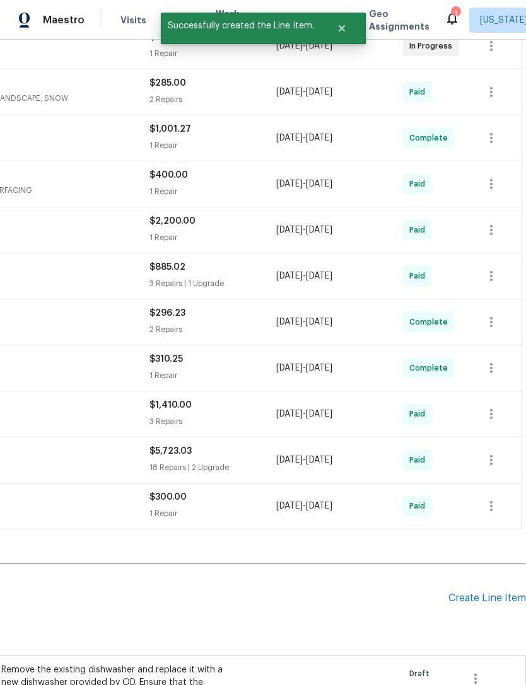
click at [483, 592] on div "Create Line Item" at bounding box center [487, 598] width 78 height 12
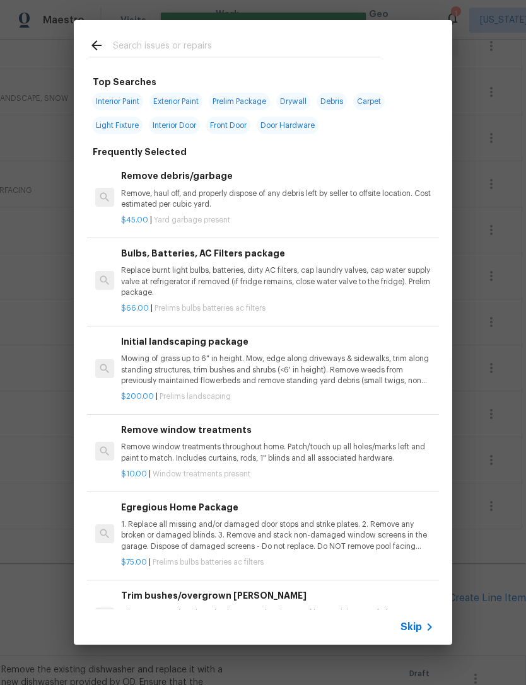
click at [374, 47] on input "text" at bounding box center [246, 47] width 267 height 19
type input "Refr"
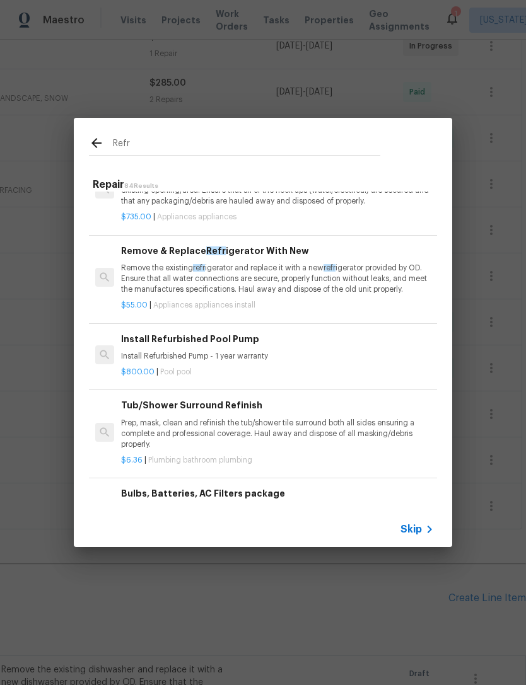
scroll to position [200, 0]
click at [384, 267] on p "Remove the existing refr igerator and replace it with a new refr igerator provi…" at bounding box center [277, 279] width 313 height 32
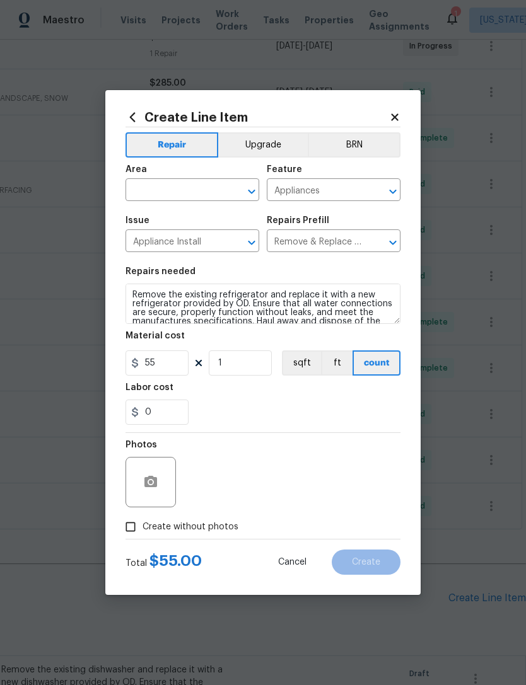
click at [221, 191] on input "text" at bounding box center [174, 191] width 98 height 20
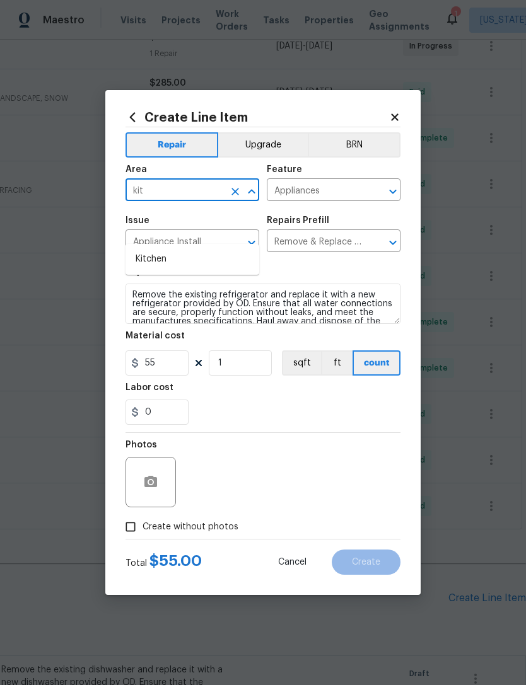
click at [236, 249] on li "Kitchen" at bounding box center [192, 259] width 134 height 21
type input "Kitchen"
click at [285, 426] on section "Repairs needed Remove the existing refrigerator and replace it with a new refri…" at bounding box center [262, 346] width 275 height 173
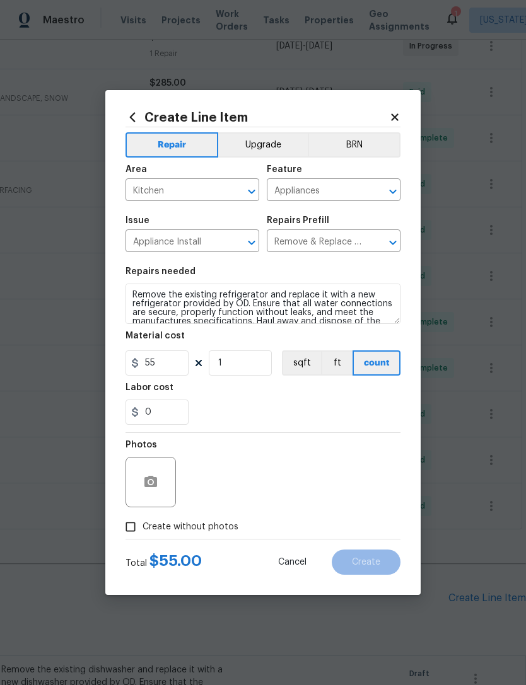
click at [200, 532] on span "Create without photos" at bounding box center [190, 527] width 96 height 13
click at [142, 532] on input "Create without photos" at bounding box center [130, 527] width 24 height 24
checkbox input "true"
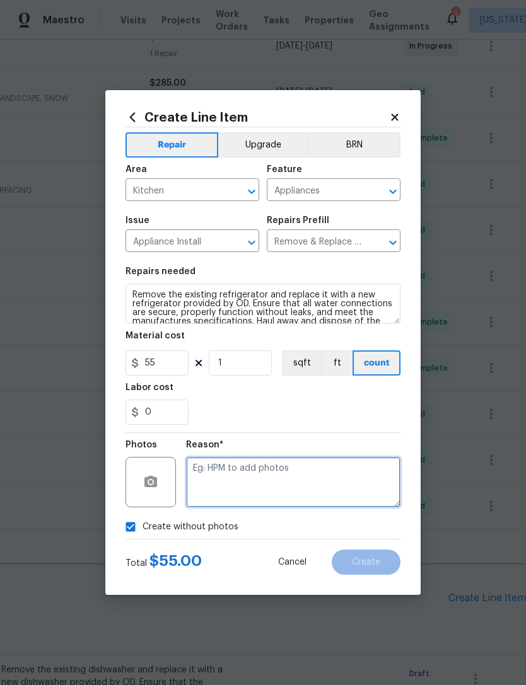
click at [282, 471] on textarea at bounding box center [293, 482] width 214 height 50
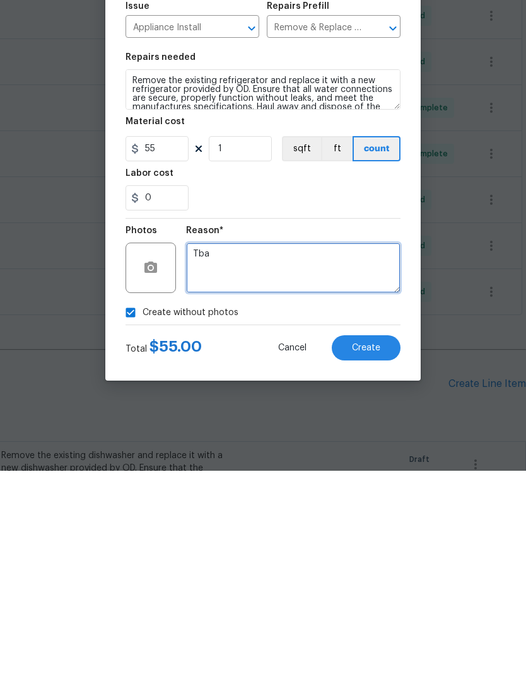
type textarea "Tba"
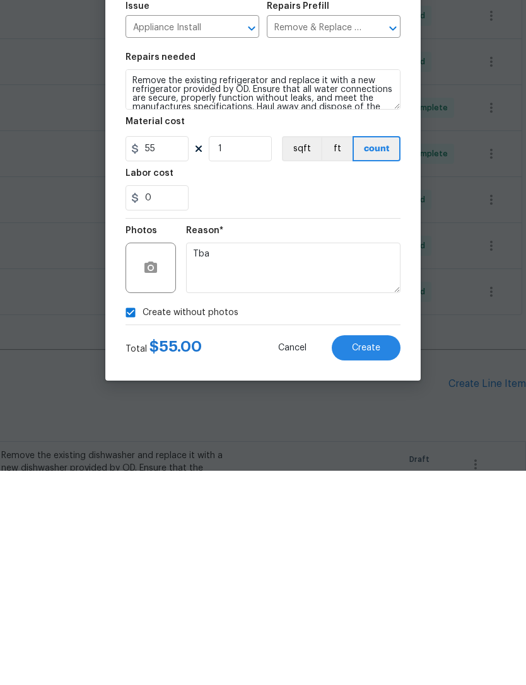
click at [384, 549] on button "Create" at bounding box center [365, 561] width 69 height 25
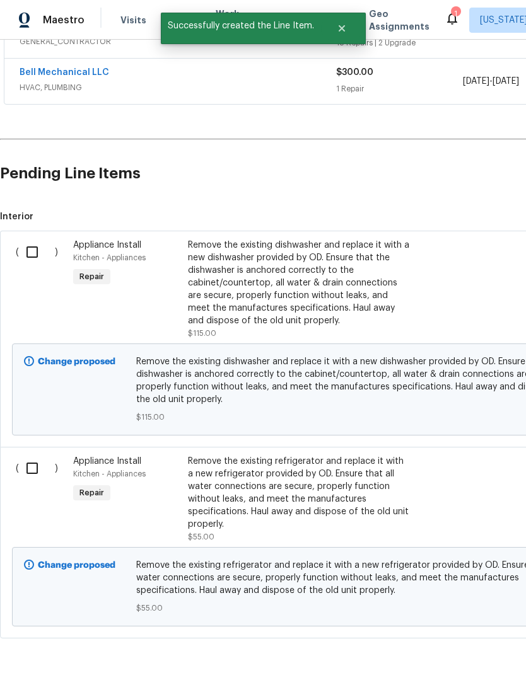
scroll to position [774, 0]
click at [31, 239] on input "checkbox" at bounding box center [37, 252] width 36 height 26
checkbox input "true"
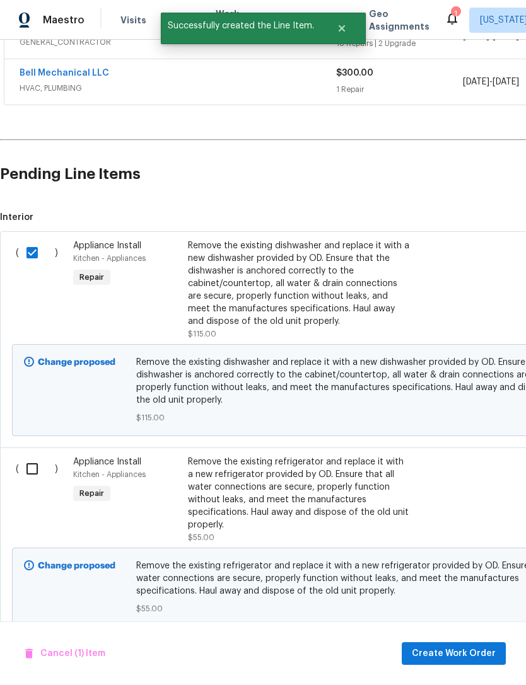
click at [32, 456] on input "checkbox" at bounding box center [37, 469] width 36 height 26
checkbox input "true"
click at [454, 653] on span "Create Work Order" at bounding box center [453, 654] width 84 height 16
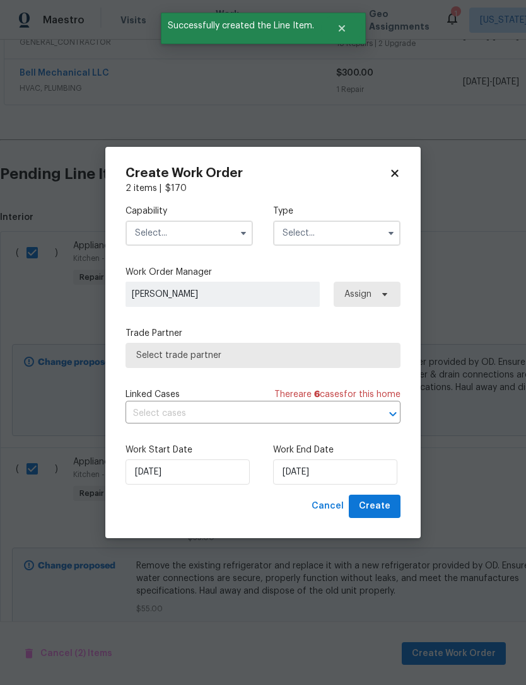
checkbox input "false"
click at [203, 229] on input "text" at bounding box center [188, 233] width 127 height 25
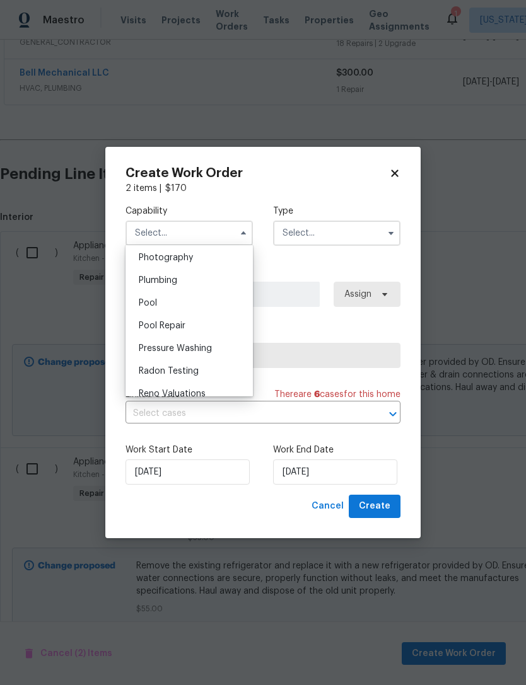
scroll to position [1109, 0]
click at [232, 273] on div "Plumbing" at bounding box center [189, 277] width 121 height 23
type input "Plumbing"
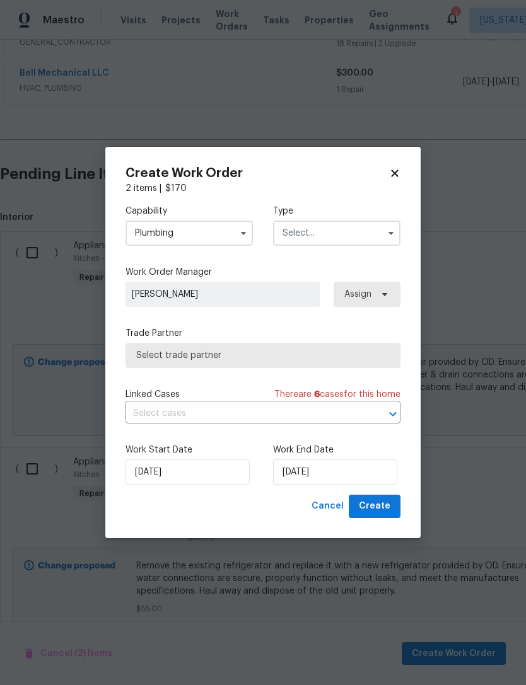
click at [372, 227] on input "text" at bounding box center [336, 233] width 127 height 25
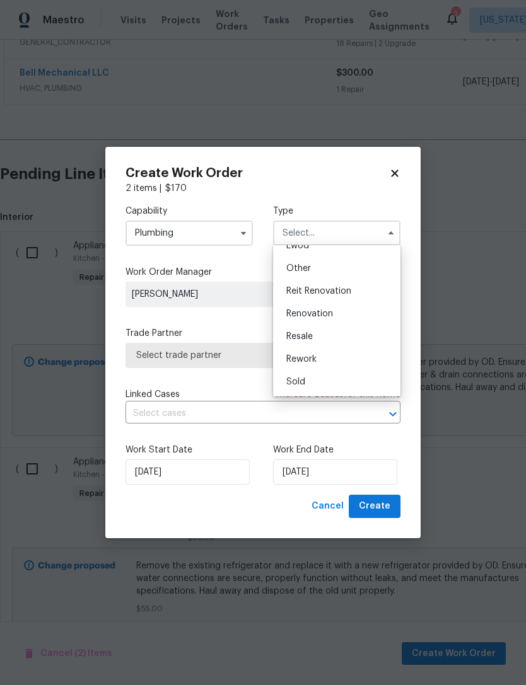
click at [391, 348] on div "Rework" at bounding box center [336, 359] width 121 height 23
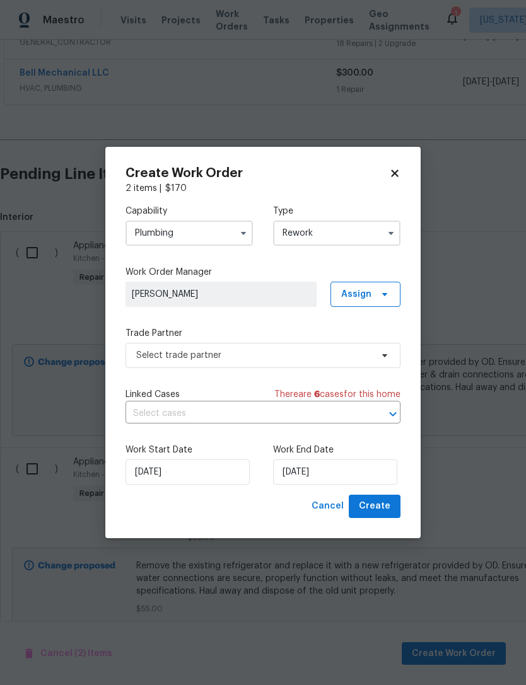
click at [380, 221] on input "Rework" at bounding box center [336, 233] width 127 height 25
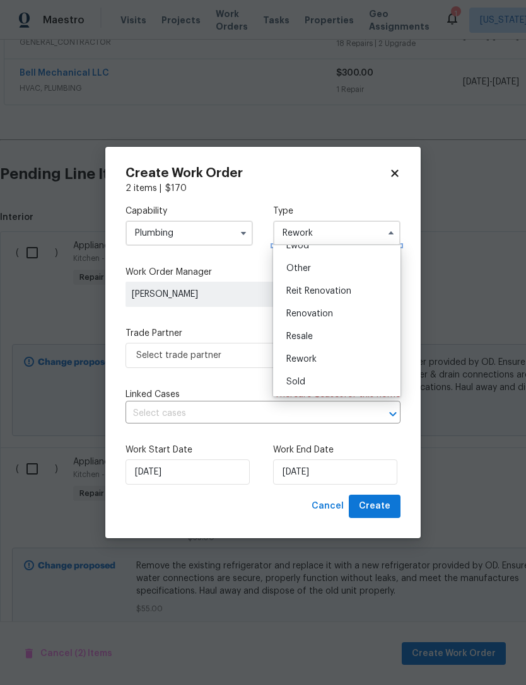
scroll to position [150, 0]
click at [365, 313] on div "Renovation" at bounding box center [336, 313] width 121 height 23
type input "Renovation"
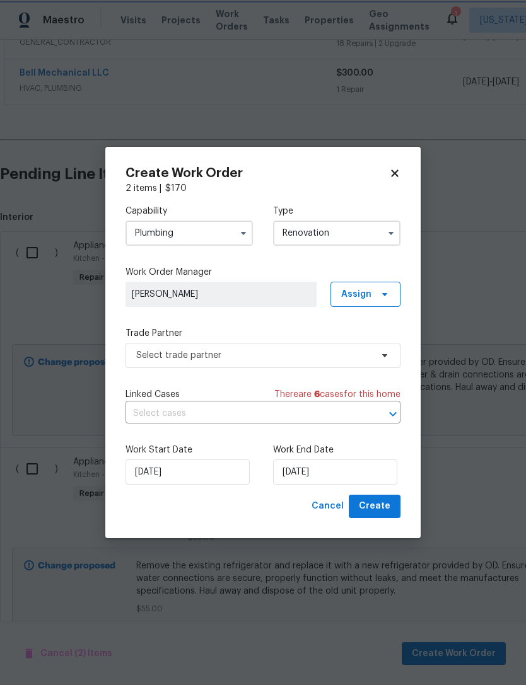
scroll to position [0, 0]
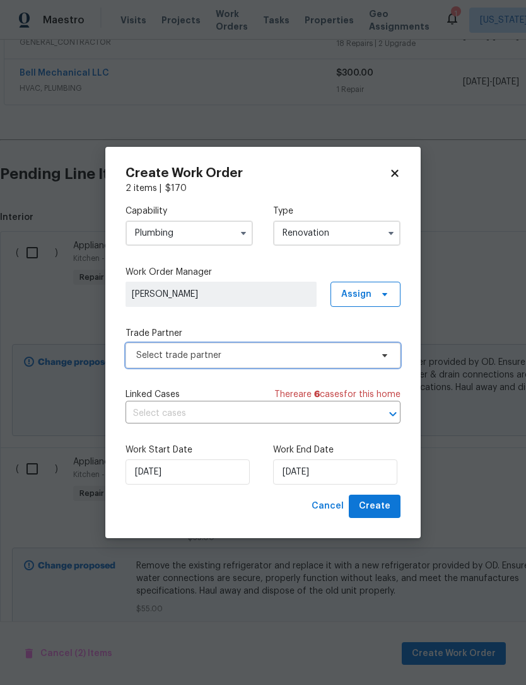
click at [299, 354] on span "Select trade partner" at bounding box center [253, 355] width 235 height 13
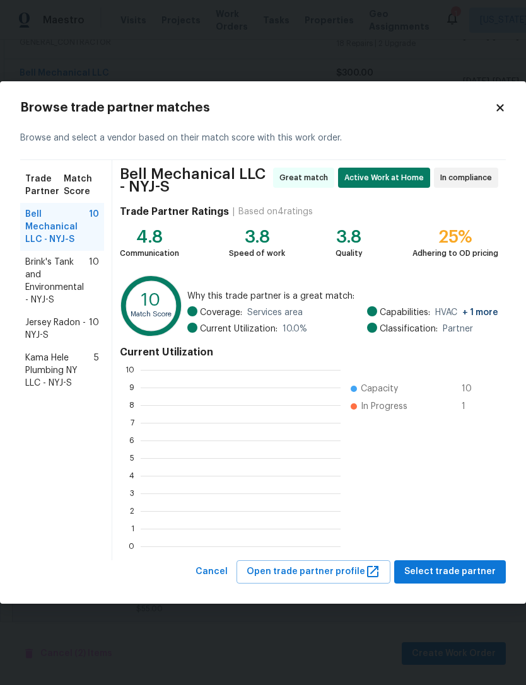
scroll to position [1, 1]
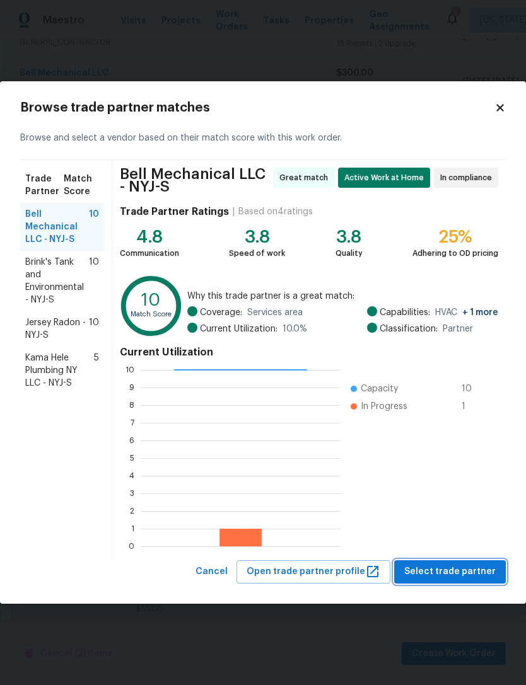
click at [469, 573] on span "Select trade partner" at bounding box center [449, 572] width 91 height 16
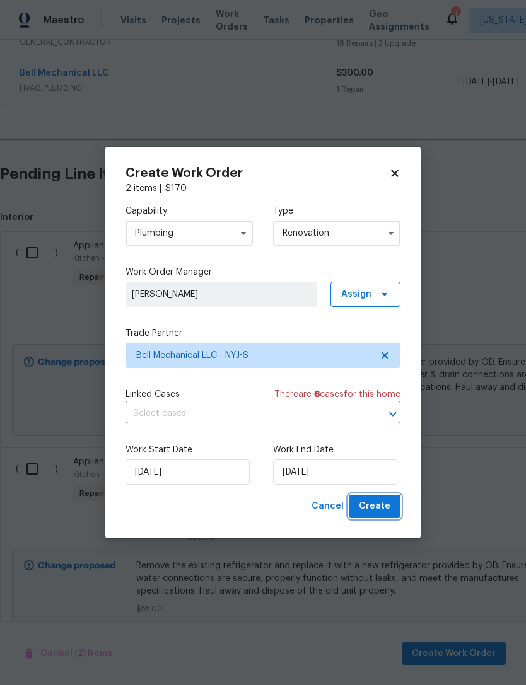
click at [391, 509] on button "Create" at bounding box center [374, 506] width 52 height 23
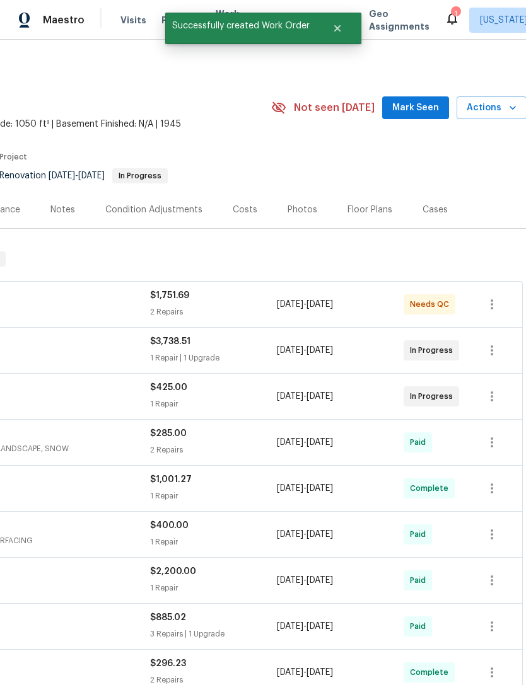
scroll to position [0, 187]
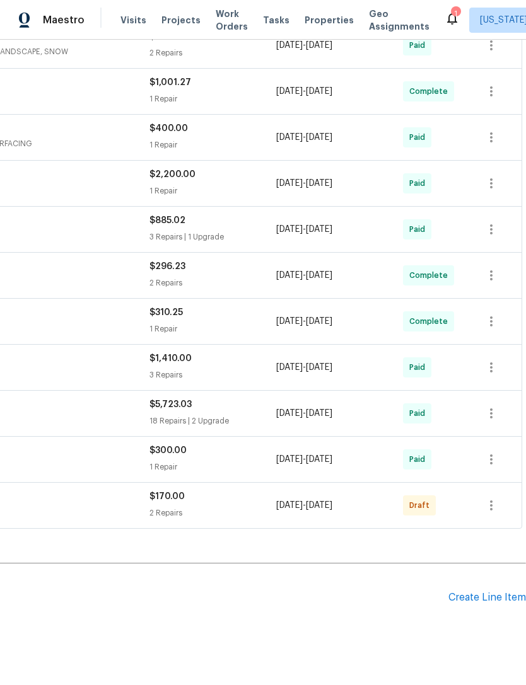
scroll to position [396, 187]
click at [503, 508] on button "button" at bounding box center [491, 506] width 30 height 30
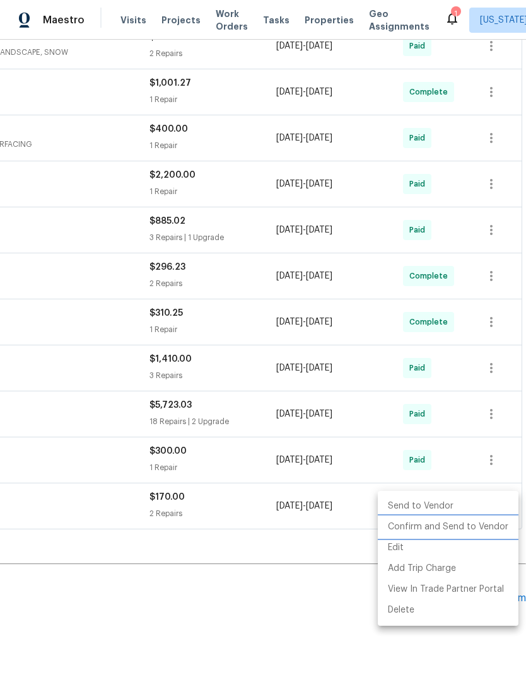
click at [486, 526] on li "Confirm and Send to Vendor" at bounding box center [447, 527] width 141 height 21
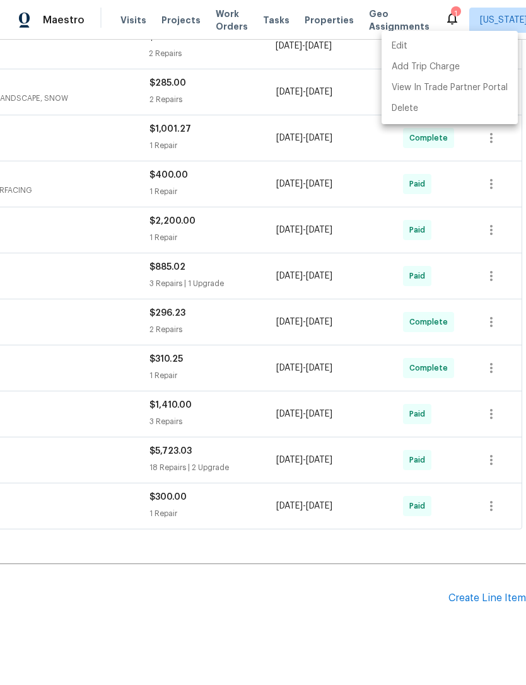
click at [395, 584] on div at bounding box center [263, 342] width 526 height 685
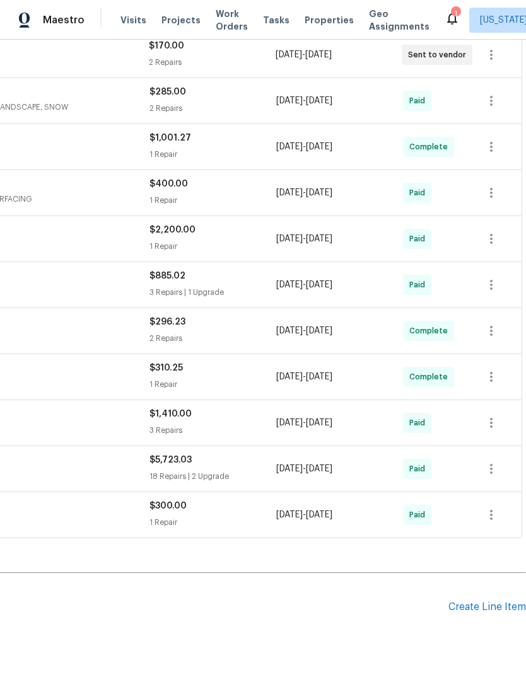
click at [365, 581] on h2 "Pending Line Items" at bounding box center [130, 607] width 635 height 59
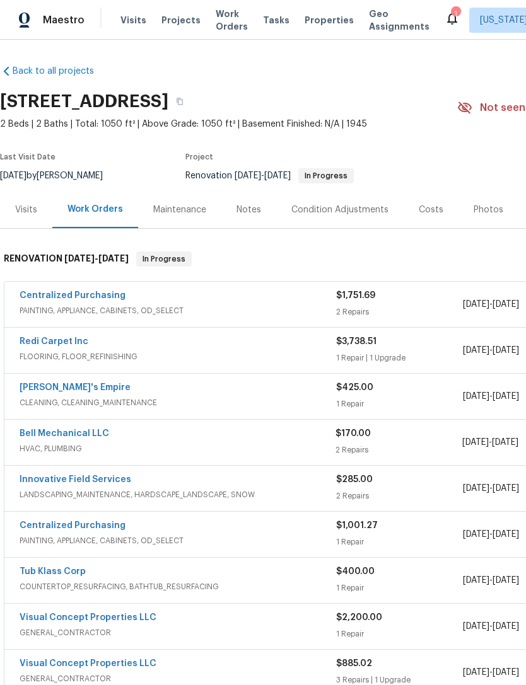
scroll to position [0, 0]
click at [315, 19] on span "Properties" at bounding box center [328, 20] width 49 height 13
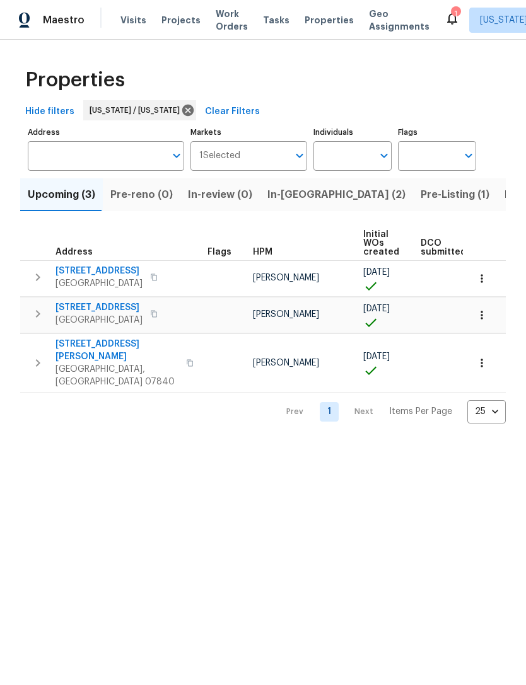
click at [101, 343] on span "[STREET_ADDRESS][PERSON_NAME]" at bounding box center [116, 350] width 123 height 25
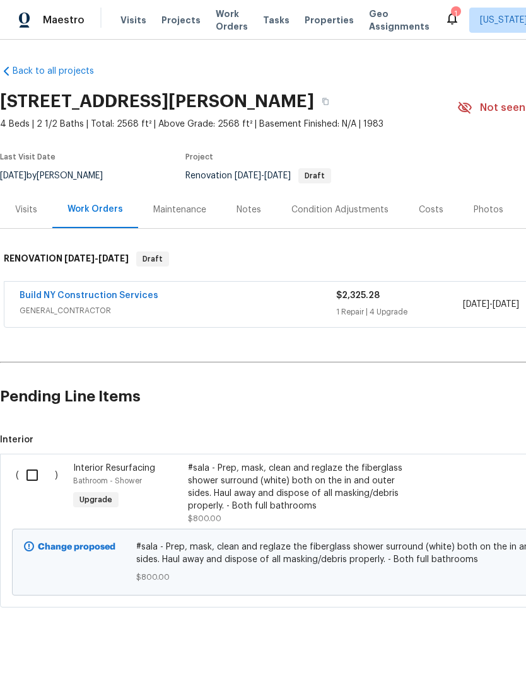
click at [79, 77] on link "Back to all projects" at bounding box center [60, 71] width 121 height 13
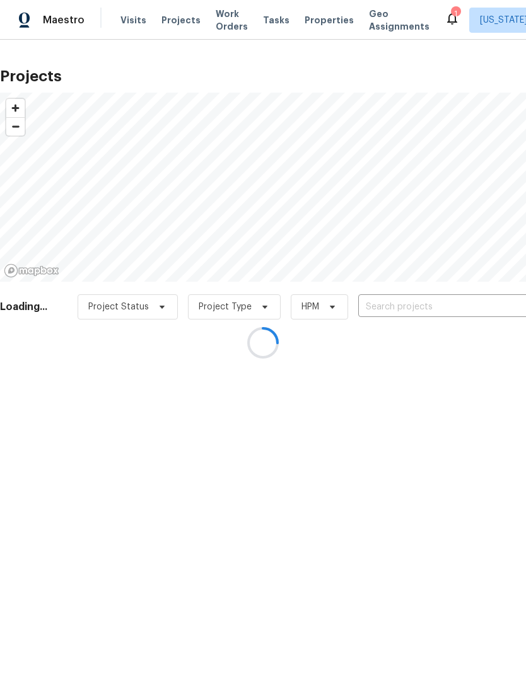
click at [325, 21] on div at bounding box center [263, 342] width 526 height 685
click at [318, 18] on div at bounding box center [263, 342] width 526 height 685
click at [315, 23] on div at bounding box center [263, 342] width 526 height 685
click at [319, 19] on div at bounding box center [263, 342] width 526 height 685
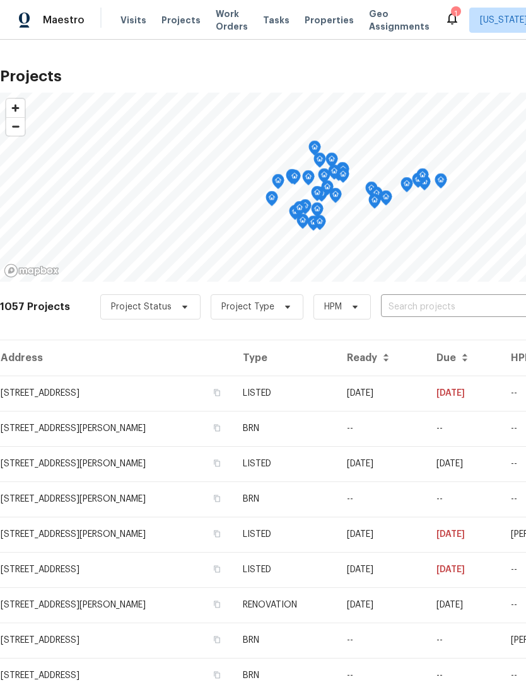
click at [329, 25] on span "Properties" at bounding box center [328, 20] width 49 height 13
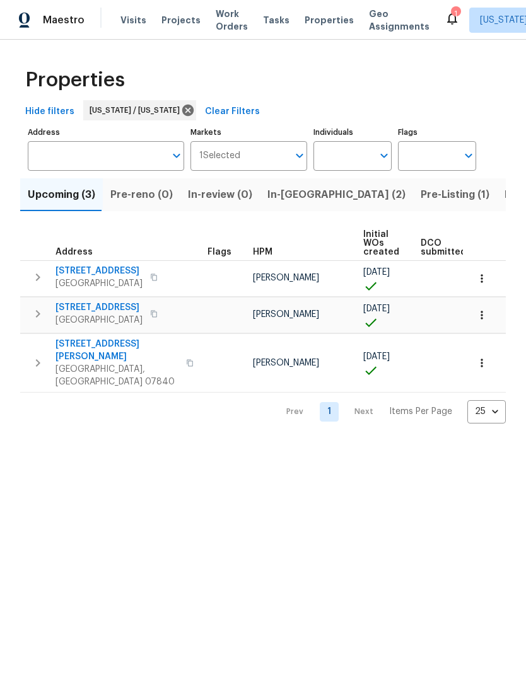
click at [90, 273] on span "[STREET_ADDRESS]" at bounding box center [98, 271] width 87 height 13
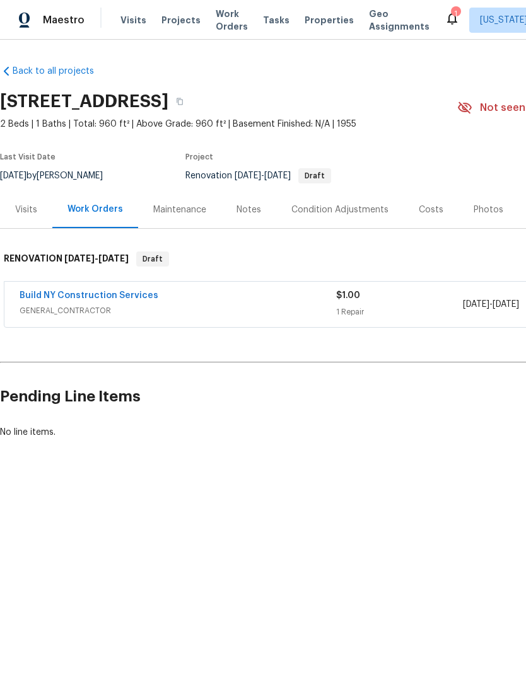
click at [316, 23] on span "Properties" at bounding box center [328, 20] width 49 height 13
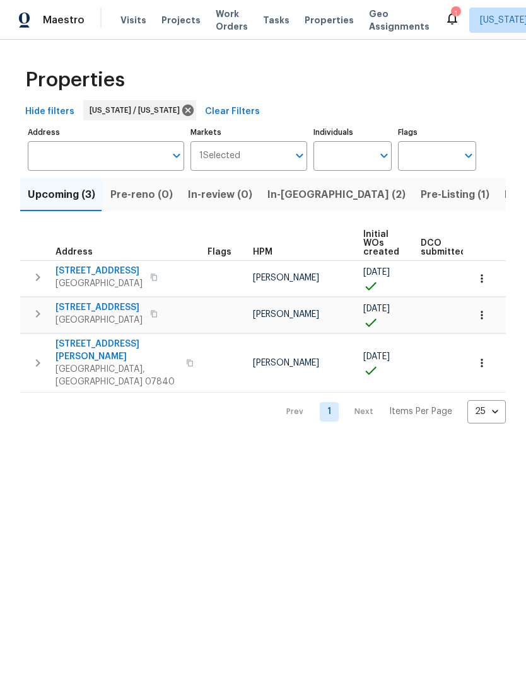
click at [42, 355] on icon "button" at bounding box center [37, 362] width 15 height 15
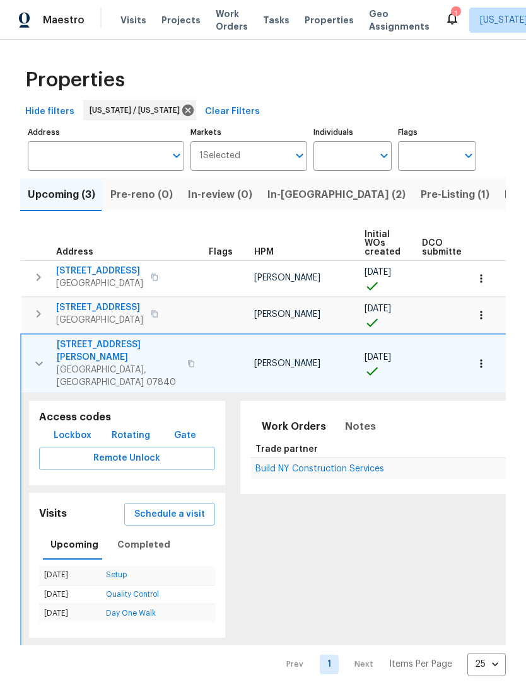
click at [100, 342] on span "[STREET_ADDRESS][PERSON_NAME]" at bounding box center [118, 350] width 123 height 25
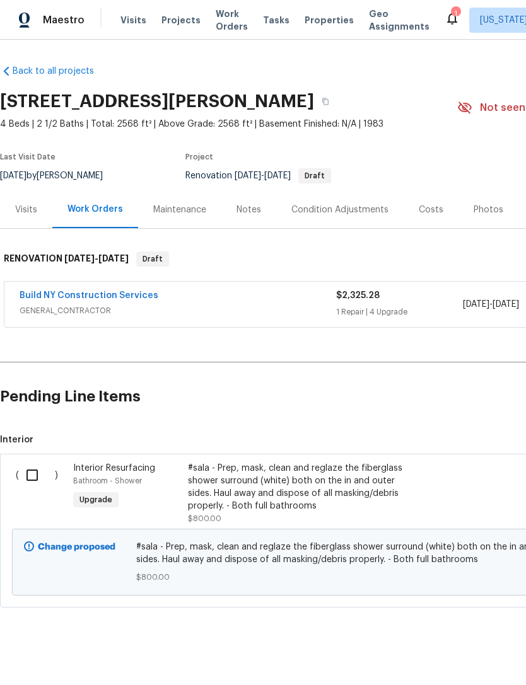
click at [193, 300] on div "Build NY Construction Services" at bounding box center [178, 296] width 316 height 15
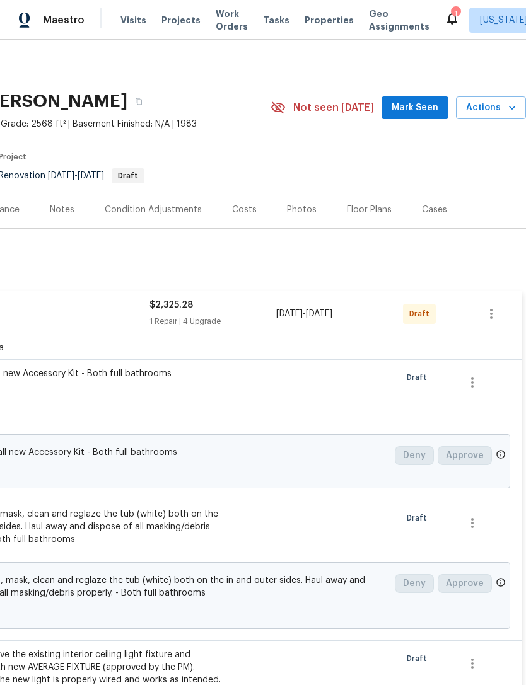
scroll to position [-1, 205]
click at [492, 314] on icon "button" at bounding box center [491, 314] width 3 height 10
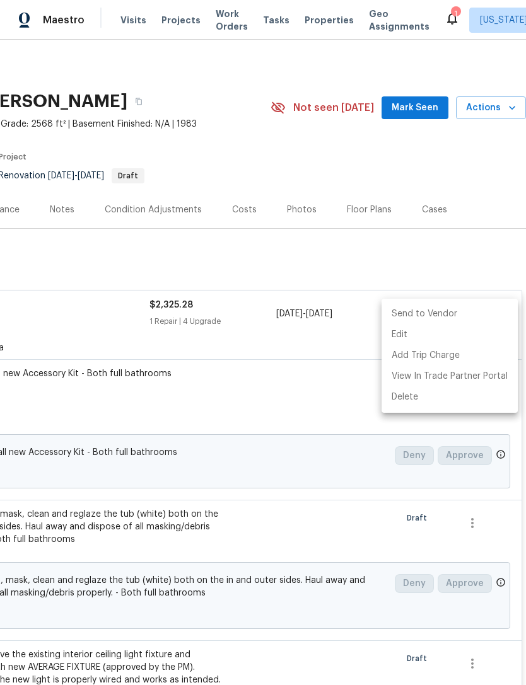
scroll to position [0, 187]
click at [466, 335] on li "Edit" at bounding box center [449, 335] width 136 height 21
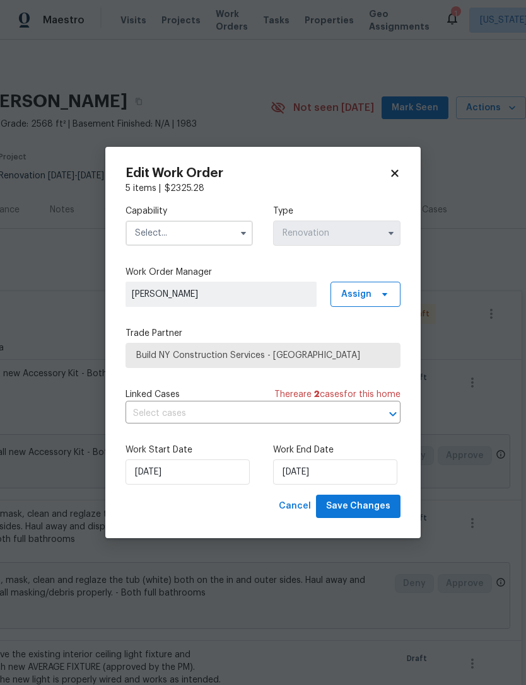
click at [241, 235] on icon "button" at bounding box center [243, 233] width 10 height 10
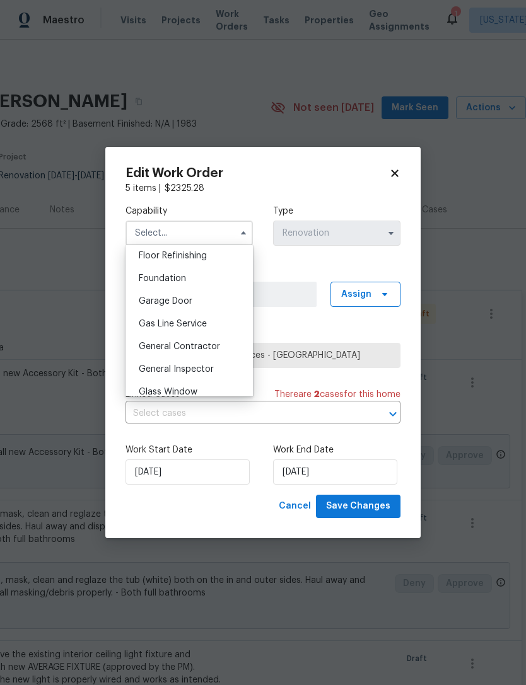
scroll to position [525, 0]
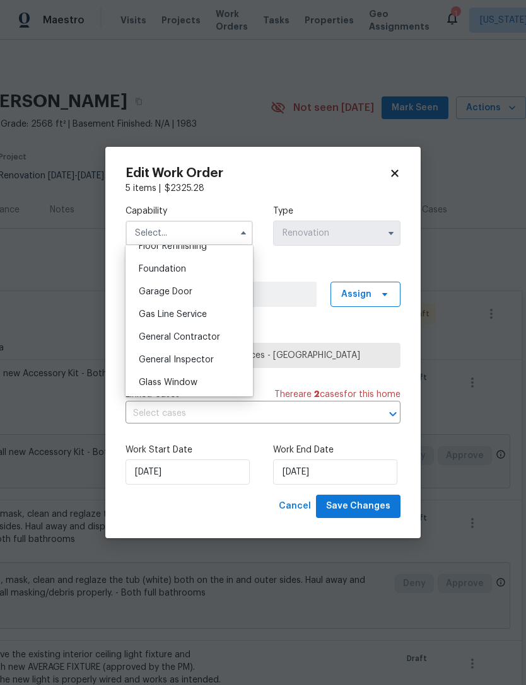
click at [214, 338] on span "General Contractor" at bounding box center [179, 337] width 81 height 9
type input "General Contractor"
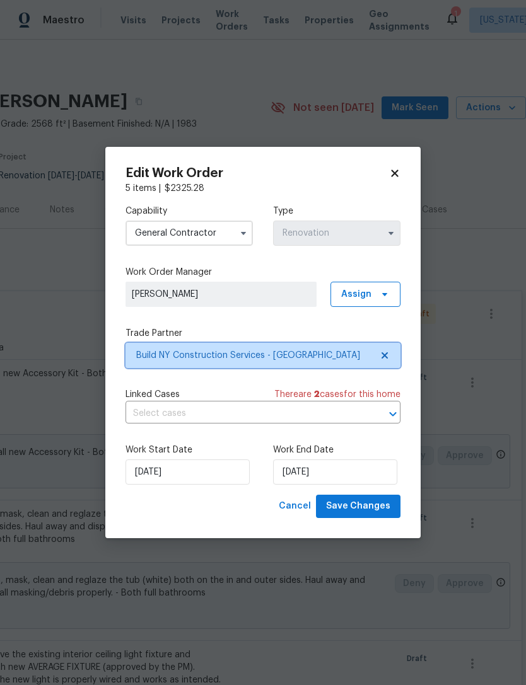
click at [388, 354] on icon at bounding box center [384, 355] width 10 height 10
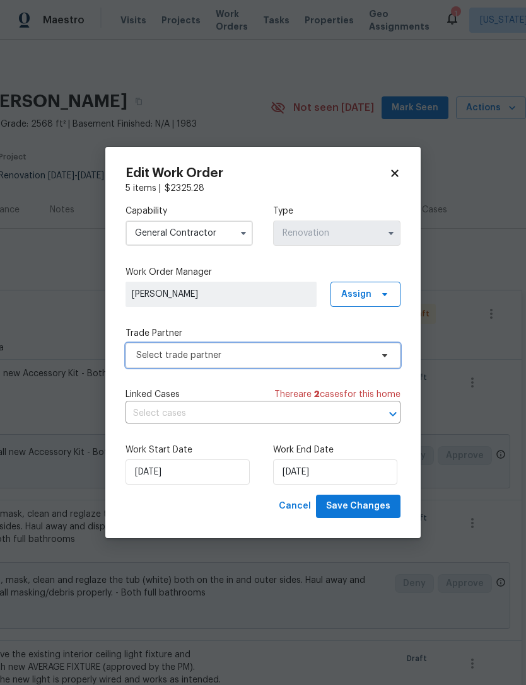
click at [313, 349] on span "Select trade partner" at bounding box center [253, 355] width 235 height 13
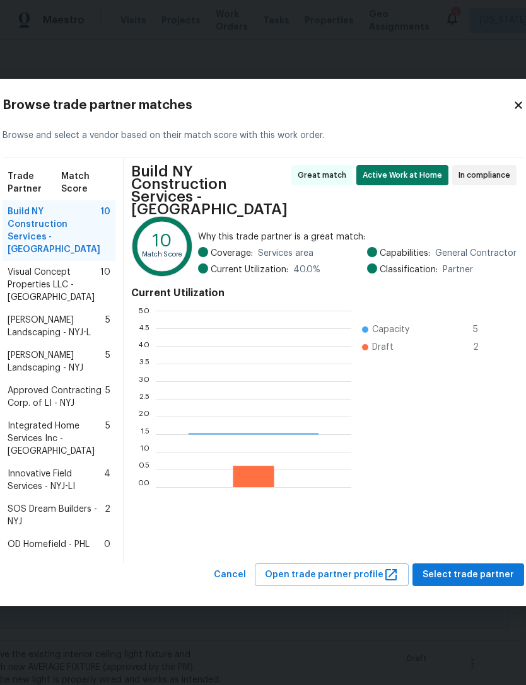
scroll to position [176, 195]
click at [56, 515] on span "SOS Dream Builders - NYJ" at bounding box center [56, 515] width 97 height 25
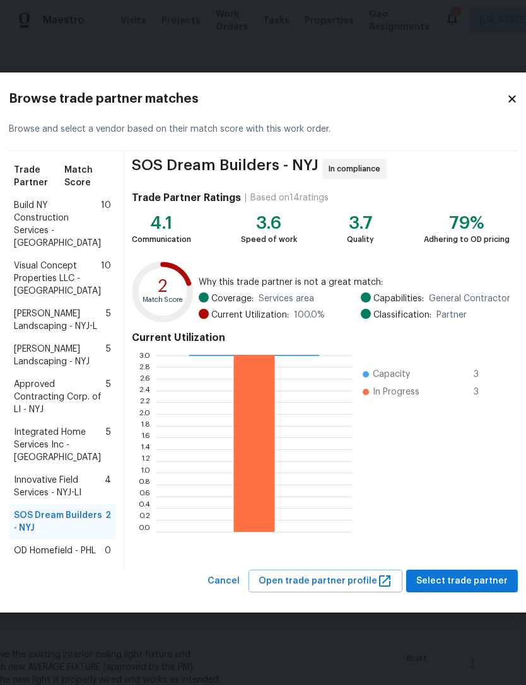
click at [435, 19] on body "Maestro Visits Projects Work Orders Tasks Properties Geo Assignments 1 [US_STAT…" at bounding box center [263, 342] width 526 height 685
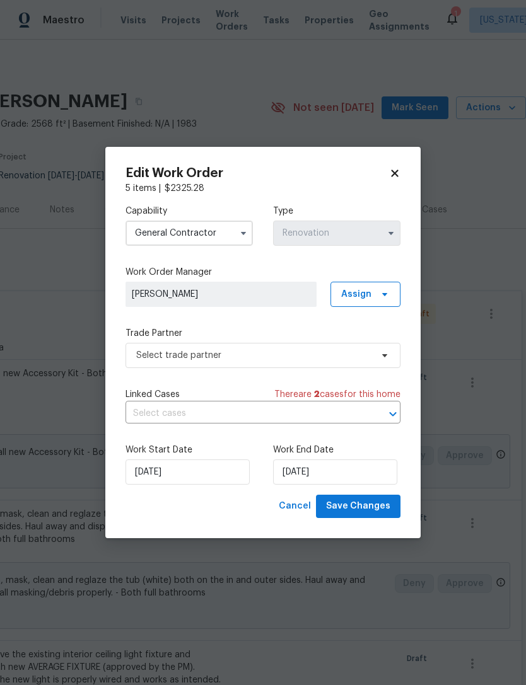
click at [335, 91] on body "Maestro Visits Projects Work Orders Tasks Properties Geo Assignments 1 [US_STAT…" at bounding box center [263, 342] width 526 height 685
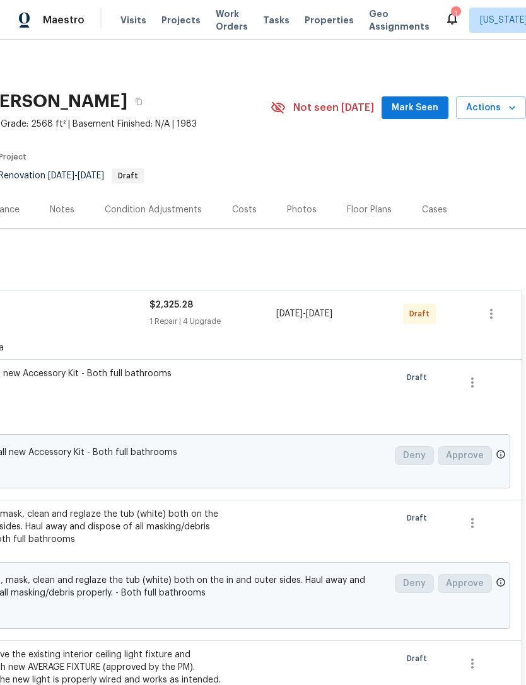
click at [321, 23] on span "Properties" at bounding box center [328, 20] width 49 height 13
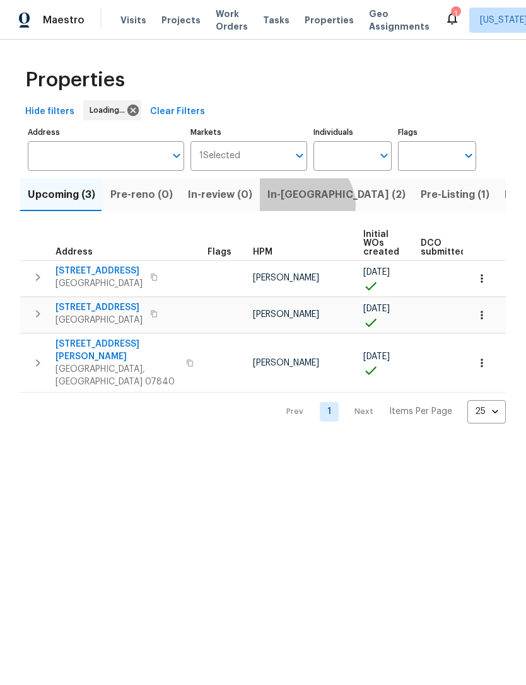
click at [296, 207] on button "In-[GEOGRAPHIC_DATA] (2)" at bounding box center [336, 194] width 153 height 33
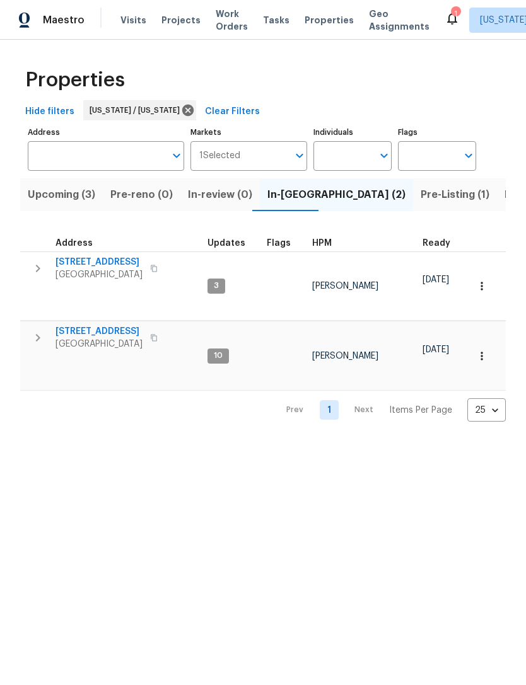
click at [420, 199] on span "Pre-Listing (1)" at bounding box center [454, 195] width 69 height 18
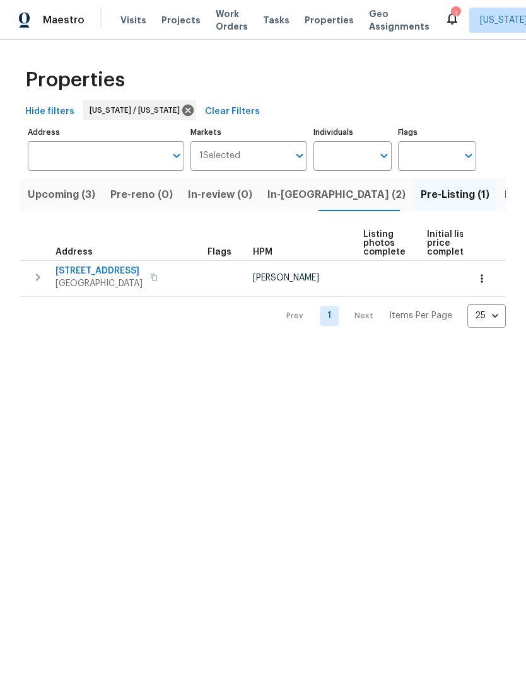
click at [504, 197] on span "Listed (18)" at bounding box center [530, 195] width 52 height 18
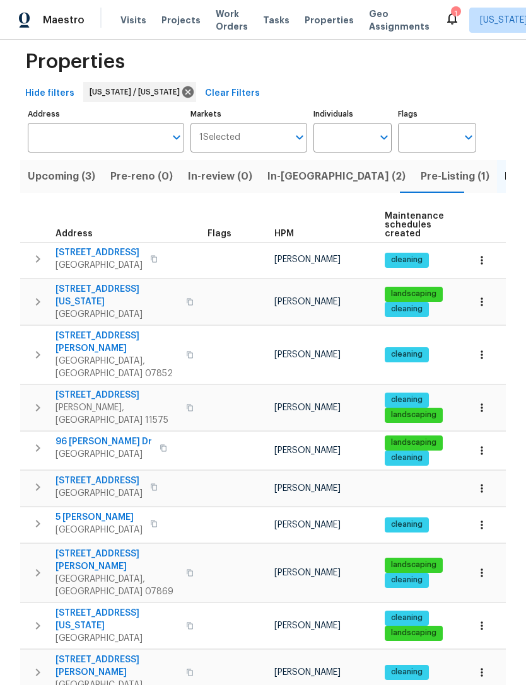
scroll to position [19, 0]
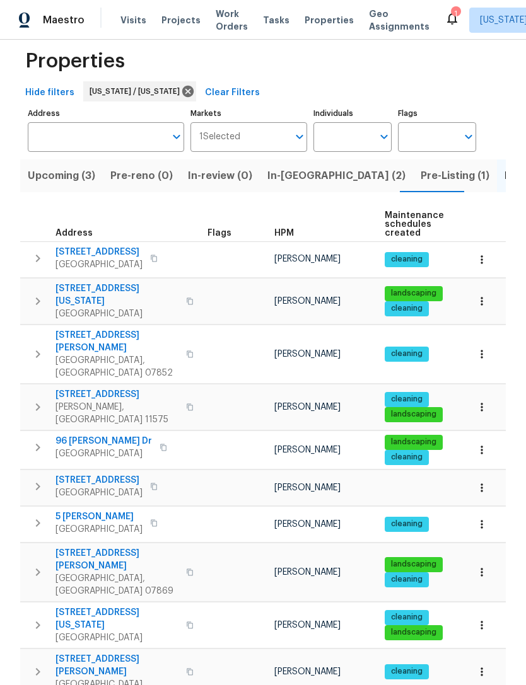
click at [84, 329] on span "[STREET_ADDRESS][PERSON_NAME]" at bounding box center [116, 341] width 123 height 25
